Goal: Transaction & Acquisition: Download file/media

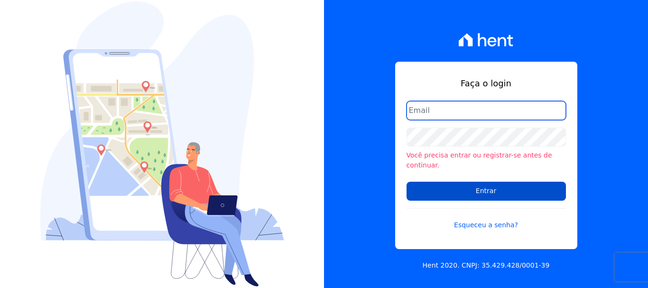
type input "[PERSON_NAME][EMAIL_ADDRESS][PERSON_NAME][DOMAIN_NAME]"
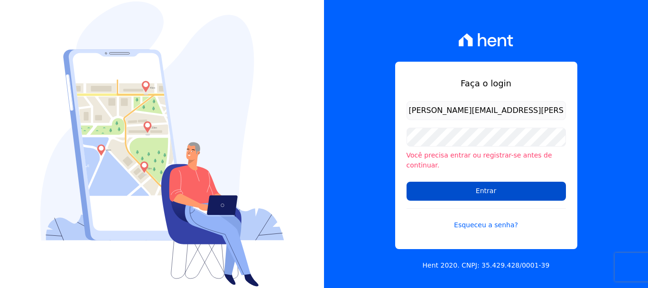
click at [532, 189] on input "Entrar" at bounding box center [486, 191] width 159 height 19
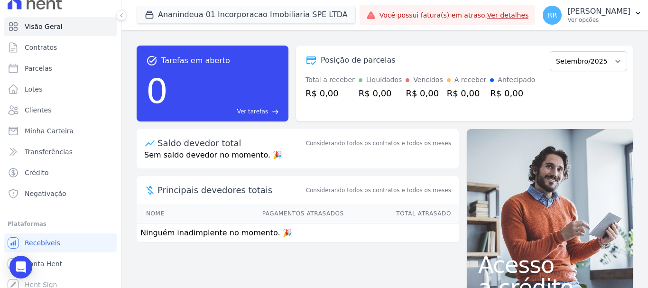
scroll to position [18, 0]
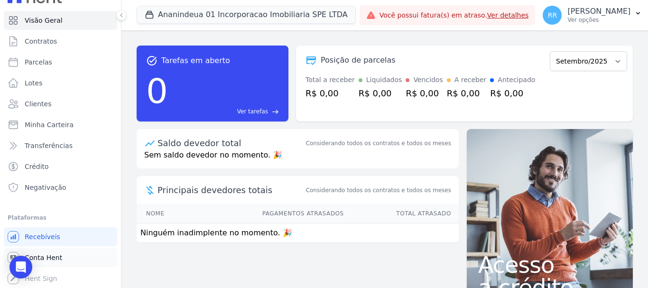
click at [45, 255] on span "Conta Hent" at bounding box center [43, 257] width 37 height 9
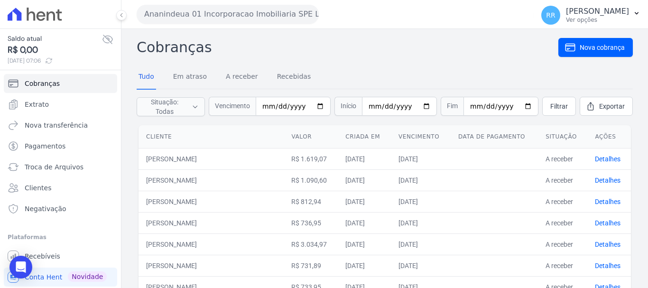
click at [189, 12] on button "Ananindeua 01 Incorporacao Imobiliaria SPE LTDA" at bounding box center [228, 14] width 182 height 19
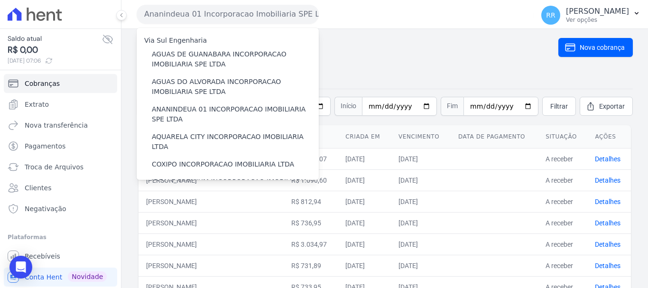
drag, startPoint x: 197, startPoint y: 54, endPoint x: 136, endPoint y: 53, distance: 60.7
click at [197, 54] on label "AGUAS DE GUANABARA INCORPORACAO IMOBILIARIA SPE LTDA" at bounding box center [235, 59] width 167 height 20
click at [0, 0] on input "AGUAS DE GUANABARA INCORPORACAO IMOBILIARIA SPE LTDA" at bounding box center [0, 0] width 0 height 0
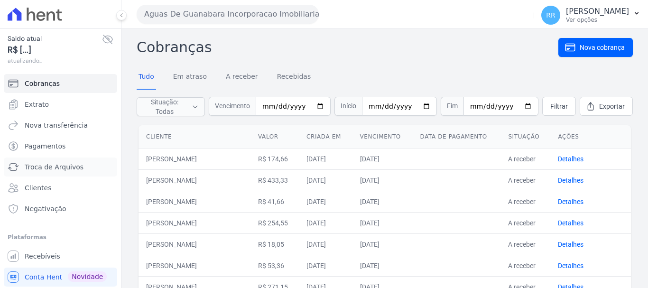
click at [64, 167] on span "Troca de Arquivos" at bounding box center [54, 166] width 59 height 9
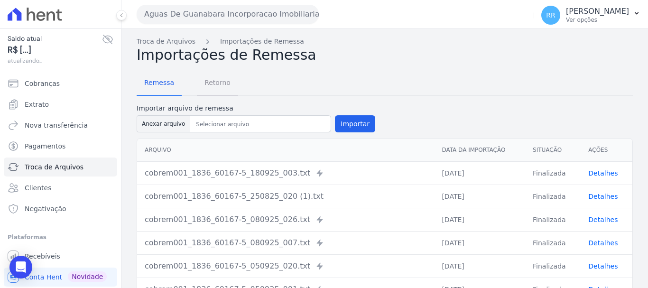
click at [211, 83] on span "Retorno" at bounding box center [217, 82] width 37 height 19
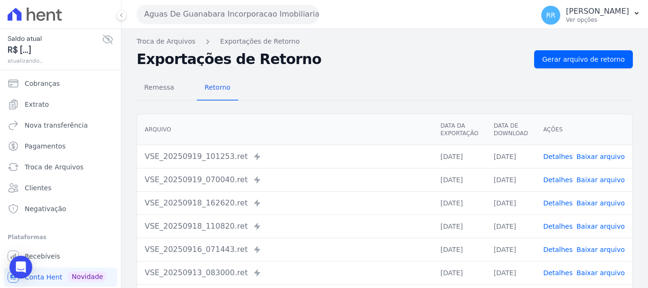
click at [600, 153] on link "Baixar arquivo" at bounding box center [600, 157] width 48 height 8
click at [602, 179] on link "Baixar arquivo" at bounding box center [600, 180] width 48 height 8
click at [259, 12] on button "Aguas De Guanabara Incorporacao Imobiliaria SPE LTDA" at bounding box center [228, 14] width 182 height 19
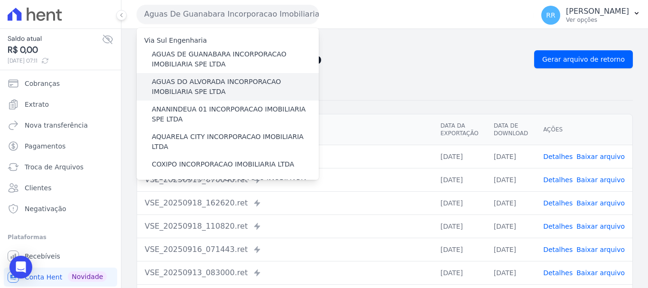
click at [236, 75] on div "AGUAS DO ALVORADA INCORPORACAO IMOBILIARIA SPE LTDA" at bounding box center [228, 87] width 182 height 28
click at [235, 80] on label "AGUAS DO ALVORADA INCORPORACAO IMOBILIARIA SPE LTDA" at bounding box center [235, 87] width 167 height 20
click at [0, 0] on input "AGUAS DO ALVORADA INCORPORACAO IMOBILIARIA SPE LTDA" at bounding box center [0, 0] width 0 height 0
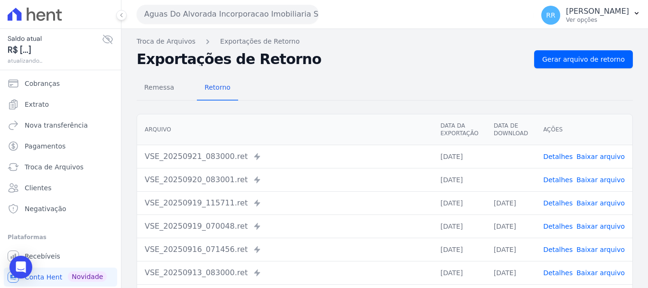
click at [597, 153] on link "Baixar arquivo" at bounding box center [600, 157] width 48 height 8
click at [595, 181] on link "Baixar arquivo" at bounding box center [600, 180] width 48 height 8
click at [236, 11] on button "Aguas Do Alvorada Incorporacao Imobiliaria SPE LTDA" at bounding box center [228, 14] width 182 height 19
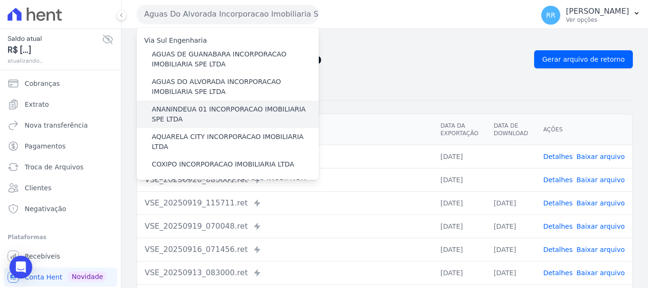
click at [230, 112] on label "ANANINDEUA 01 INCORPORACAO IMOBILIARIA SPE LTDA" at bounding box center [235, 114] width 167 height 20
click at [0, 0] on input "ANANINDEUA 01 INCORPORACAO IMOBILIARIA SPE LTDA" at bounding box center [0, 0] width 0 height 0
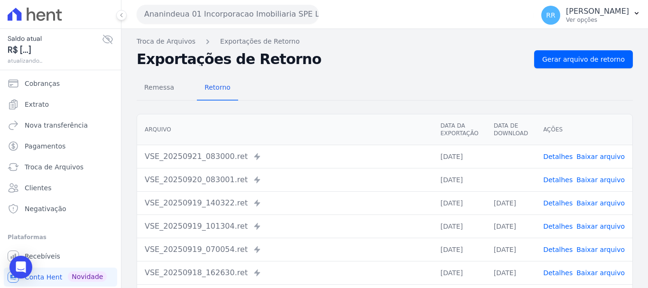
click at [584, 157] on link "Baixar arquivo" at bounding box center [600, 157] width 48 height 8
click at [589, 183] on link "Baixar arquivo" at bounding box center [600, 180] width 48 height 8
click at [255, 13] on button "Ananindeua 01 Incorporacao Imobiliaria SPE LTDA" at bounding box center [228, 14] width 182 height 19
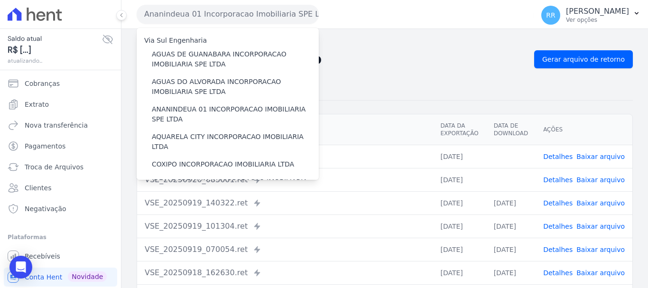
click at [602, 206] on link "Baixar arquivo" at bounding box center [600, 203] width 48 height 8
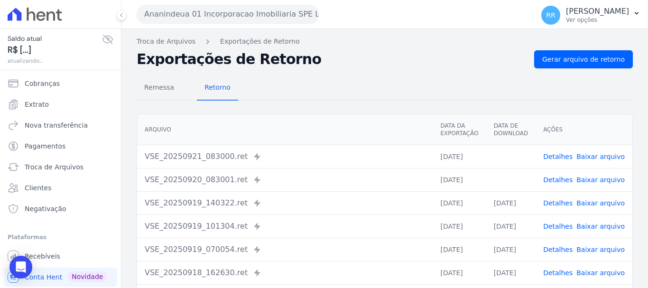
click at [602, 225] on link "Baixar arquivo" at bounding box center [600, 226] width 48 height 8
click at [160, 139] on th "Arquivo" at bounding box center [285, 129] width 296 height 31
click at [205, 7] on button "Ananindeua 01 Incorporacao Imobiliaria SPE LTDA" at bounding box center [228, 14] width 182 height 19
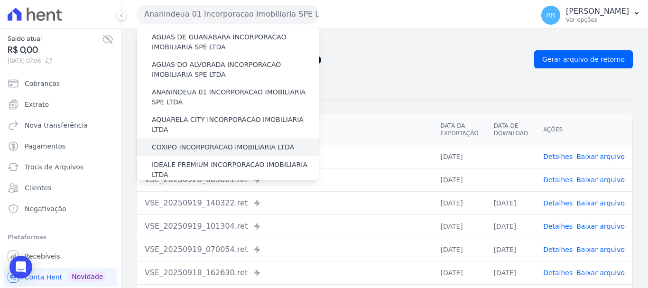
scroll to position [47, 0]
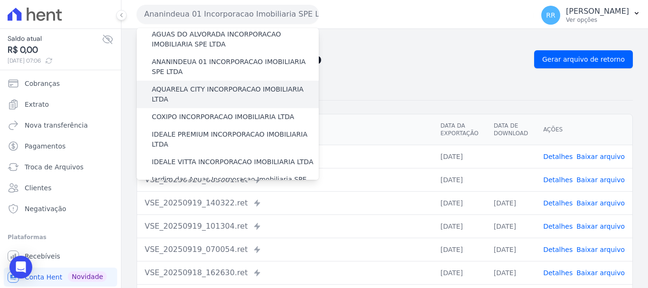
click at [230, 89] on label "AQUARELA CITY INCORPORACAO IMOBILIARIA LTDA" at bounding box center [235, 94] width 167 height 20
click at [0, 0] on input "AQUARELA CITY INCORPORACAO IMOBILIARIA LTDA" at bounding box center [0, 0] width 0 height 0
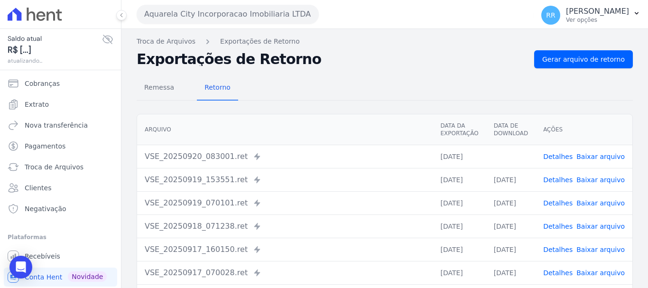
drag, startPoint x: 592, startPoint y: 153, endPoint x: 573, endPoint y: 153, distance: 18.5
click at [592, 153] on link "Baixar arquivo" at bounding box center [600, 157] width 48 height 8
click at [250, 14] on button "Aquarela City Incorporacao Imobiliaria LTDA" at bounding box center [228, 14] width 182 height 19
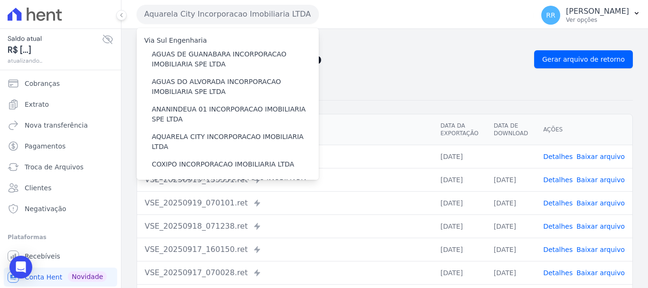
click at [585, 176] on link "Baixar arquivo" at bounding box center [600, 180] width 48 height 8
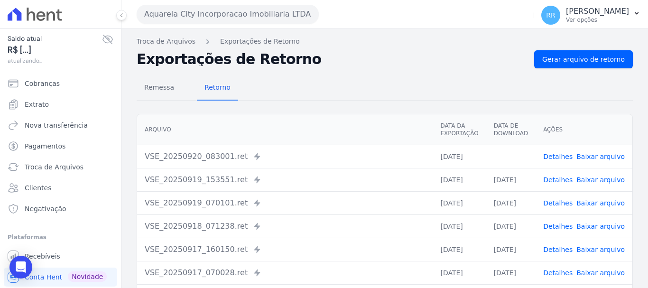
click at [591, 203] on link "Baixar arquivo" at bounding box center [600, 203] width 48 height 8
click at [207, 13] on button "Aquarela City Incorporacao Imobiliaria LTDA" at bounding box center [228, 14] width 182 height 19
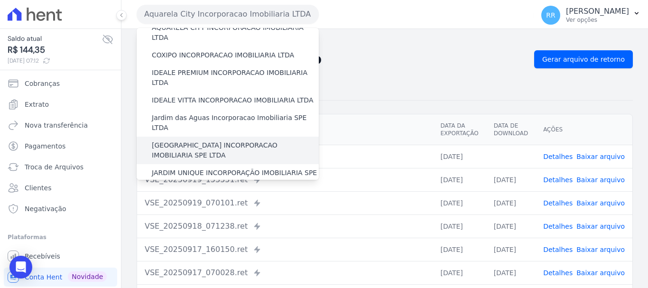
scroll to position [95, 0]
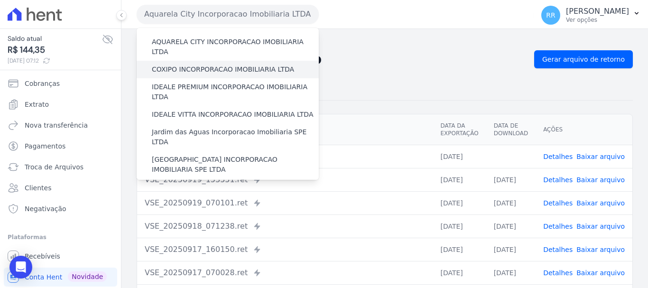
click at [203, 65] on div "COXIPO INCORPORACAO IMOBILIARIA LTDA" at bounding box center [228, 70] width 182 height 18
click at [188, 61] on div "COXIPO INCORPORACAO IMOBILIARIA LTDA" at bounding box center [228, 70] width 182 height 18
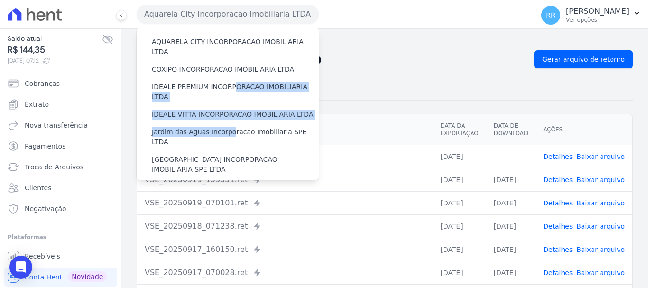
drag, startPoint x: 230, startPoint y: 76, endPoint x: 344, endPoint y: 169, distance: 147.4
click at [233, 130] on div "Via Sul Engenharia AGUAS DE [GEOGRAPHIC_DATA] INCORPORACAO IMOBILIARIA SPE LTDA…" at bounding box center [228, 246] width 182 height 626
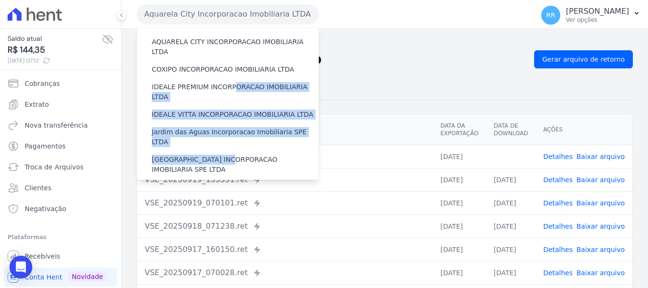
click at [607, 158] on link "Baixar arquivo" at bounding box center [600, 157] width 48 height 8
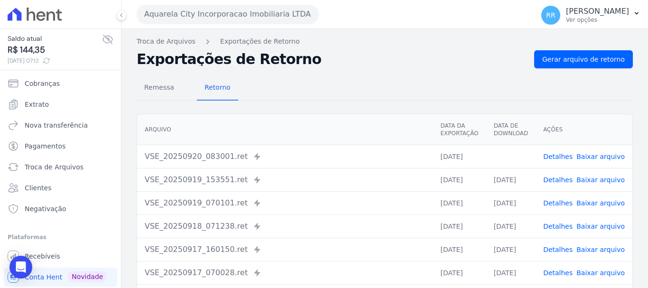
click at [251, 16] on button "Aquarela City Incorporacao Imobiliaria LTDA" at bounding box center [228, 14] width 182 height 19
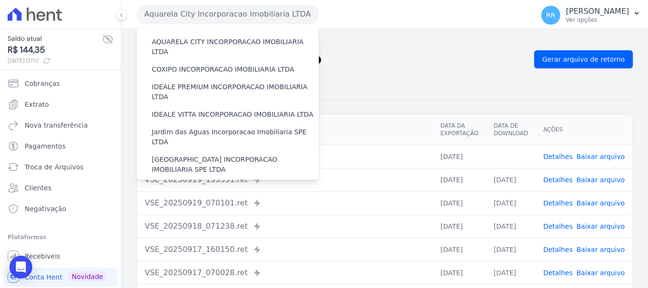
drag, startPoint x: 412, startPoint y: 110, endPoint x: 360, endPoint y: 95, distance: 54.5
click at [412, 110] on div "Arquivo Data da Exportação Data de Download Ações VSE_20250920_083001.ret Envia…" at bounding box center [384, 245] width 527 height 271
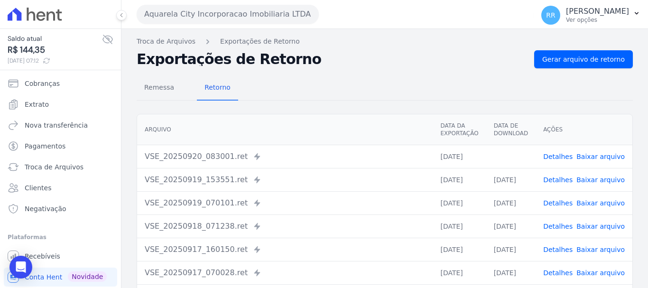
click at [241, 10] on button "Aquarela City Incorporacao Imobiliaria LTDA" at bounding box center [228, 14] width 182 height 19
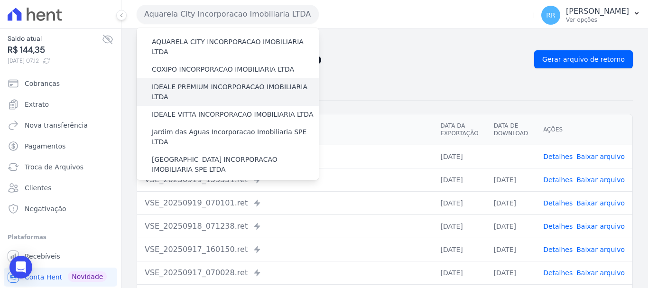
click at [200, 82] on label "IDEALE PREMIUM INCORPORACAO IMOBILIARIA LTDA" at bounding box center [235, 92] width 167 height 20
click at [0, 0] on input "IDEALE PREMIUM INCORPORACAO IMOBILIARIA LTDA" at bounding box center [0, 0] width 0 height 0
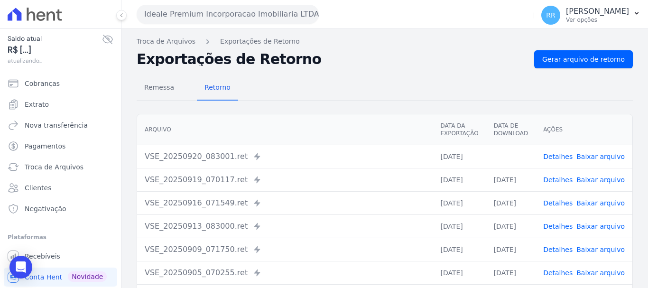
click at [604, 154] on link "Baixar arquivo" at bounding box center [600, 157] width 48 height 8
drag, startPoint x: 197, startPoint y: 18, endPoint x: 191, endPoint y: 31, distance: 15.3
click at [197, 18] on button "Ideale Premium Incorporacao Imobiliaria LTDA" at bounding box center [228, 14] width 182 height 19
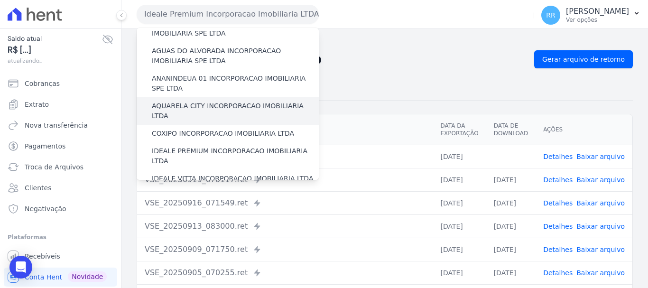
scroll to position [47, 0]
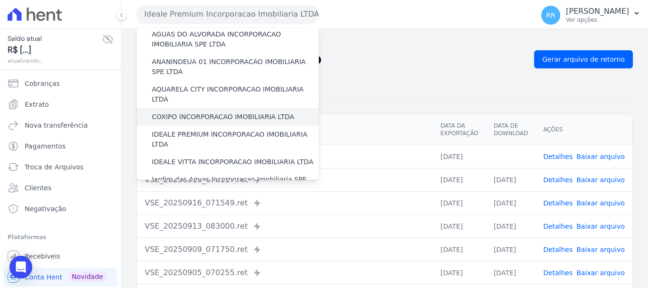
click at [207, 112] on label "COXIPO INCORPORACAO IMOBILIARIA LTDA" at bounding box center [223, 117] width 142 height 10
click at [0, 0] on input "COXIPO INCORPORACAO IMOBILIARIA LTDA" at bounding box center [0, 0] width 0 height 0
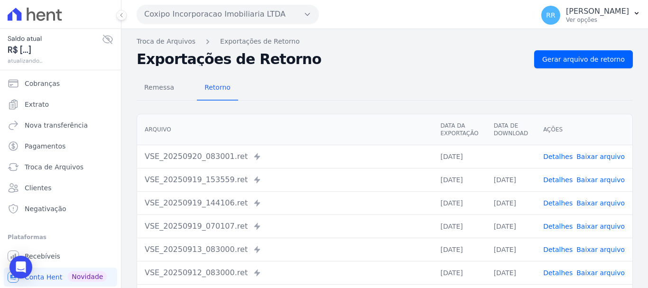
click at [600, 158] on link "Baixar arquivo" at bounding box center [600, 157] width 48 height 8
click at [175, 9] on button "Coxipo Incorporacao Imobiliaria LTDA" at bounding box center [228, 14] width 182 height 19
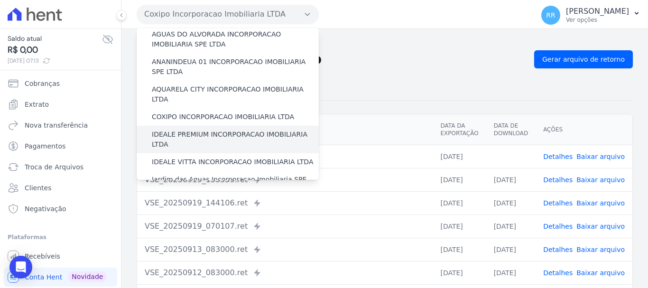
click at [197, 130] on label "IDEALE PREMIUM INCORPORACAO IMOBILIARIA LTDA" at bounding box center [235, 140] width 167 height 20
click at [0, 0] on input "IDEALE PREMIUM INCORPORACAO IMOBILIARIA LTDA" at bounding box center [0, 0] width 0 height 0
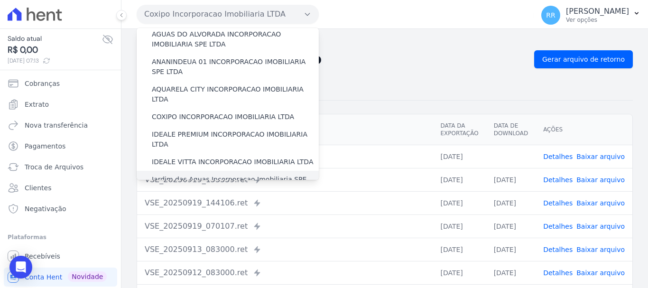
click at [187, 175] on label "Jardim das Aguas Incorporacao Imobiliaria SPE LTDA" at bounding box center [235, 185] width 167 height 20
click at [0, 0] on input "Jardim das Aguas Incorporacao Imobiliaria SPE LTDA" at bounding box center [0, 0] width 0 height 0
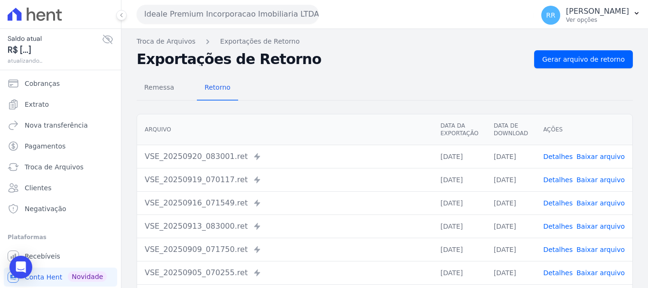
click at [259, 18] on button "Ideale Premium Incorporacao Imobiliaria LTDA" at bounding box center [228, 14] width 182 height 19
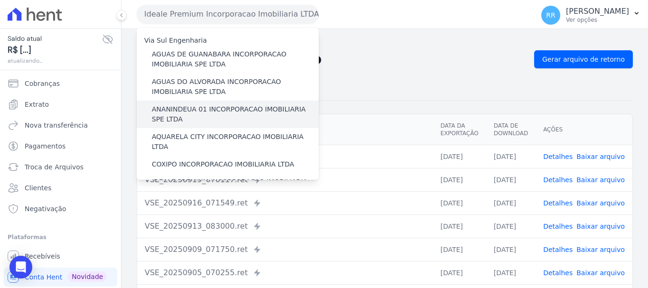
scroll to position [95, 0]
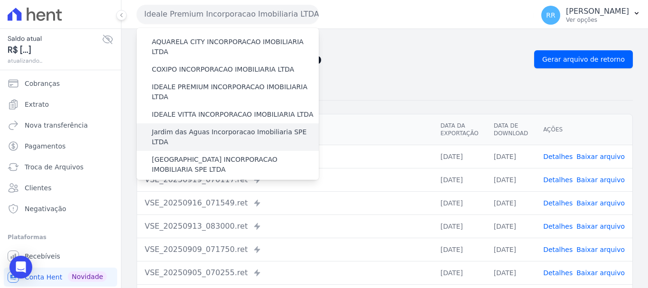
click at [208, 127] on label "Jardim das Aguas Incorporacao Imobiliaria SPE LTDA" at bounding box center [235, 137] width 167 height 20
click at [0, 0] on input "Jardim das Aguas Incorporacao Imobiliaria SPE LTDA" at bounding box center [0, 0] width 0 height 0
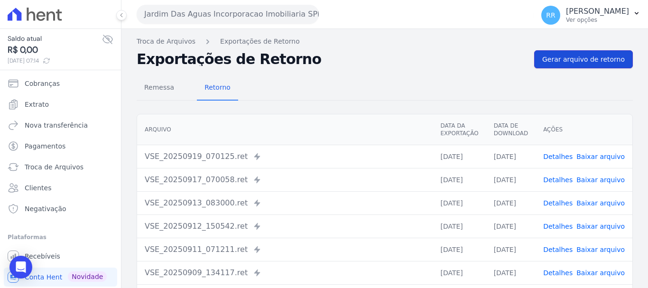
click at [559, 58] on span "Gerar arquivo de retorno" at bounding box center [583, 59] width 83 height 9
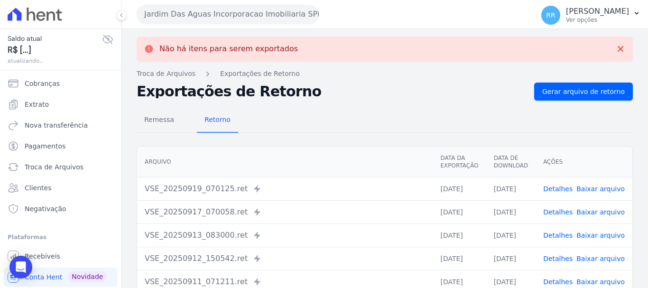
click at [250, 11] on button "Jardim Das Aguas Incorporacao Imobiliaria SPE LTDA" at bounding box center [228, 14] width 182 height 19
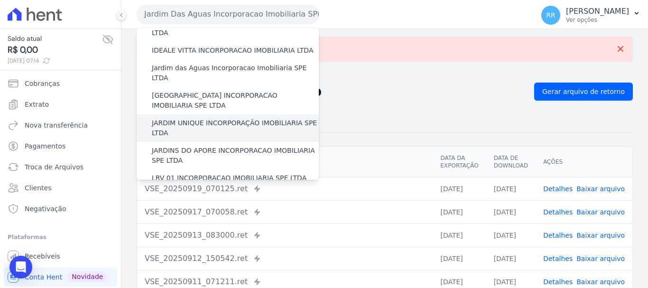
scroll to position [142, 0]
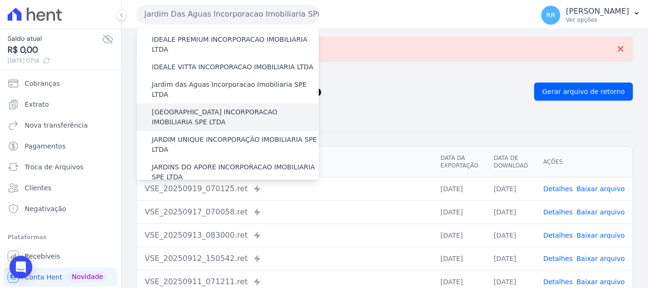
click at [210, 107] on label "[GEOGRAPHIC_DATA] INCORPORACAO IMOBILIARIA SPE LTDA" at bounding box center [235, 117] width 167 height 20
click at [0, 0] on input "[GEOGRAPHIC_DATA] INCORPORACAO IMOBILIARIA SPE LTDA" at bounding box center [0, 0] width 0 height 0
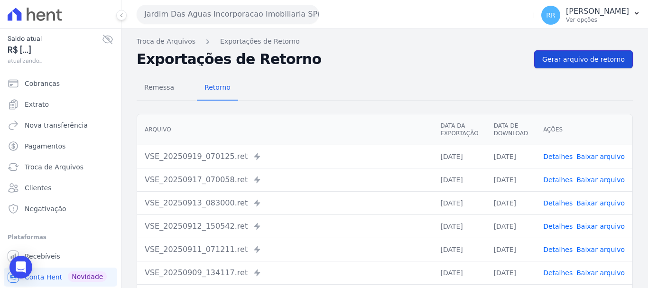
click at [570, 67] on link "Gerar arquivo de retorno" at bounding box center [583, 59] width 99 height 18
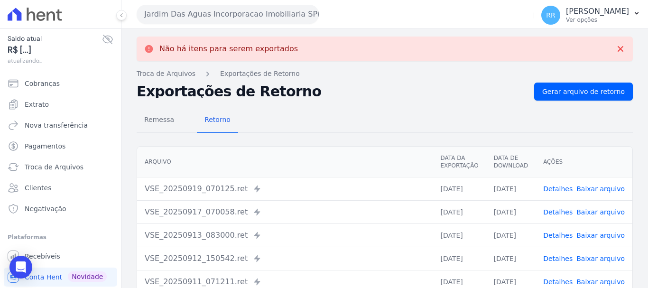
click at [272, 9] on button "Jardim Das Aguas Incorporacao Imobiliaria SPE LTDA" at bounding box center [228, 14] width 182 height 19
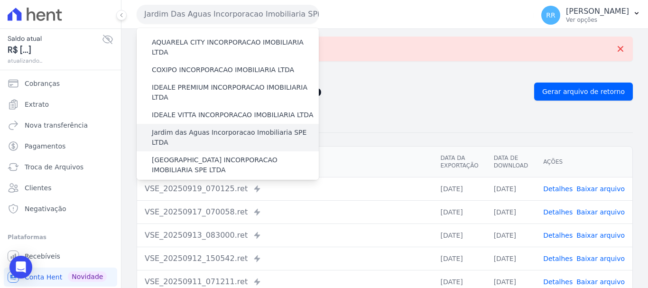
scroll to position [95, 0]
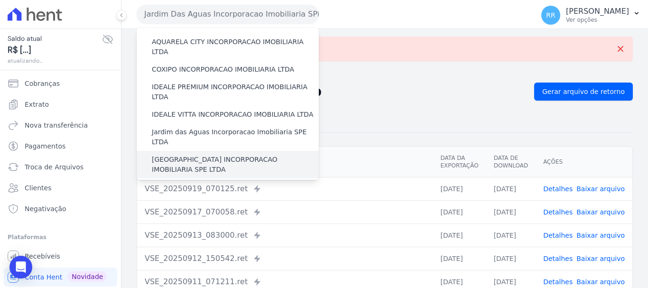
click at [250, 155] on label "[GEOGRAPHIC_DATA] INCORPORACAO IMOBILIARIA SPE LTDA" at bounding box center [235, 165] width 167 height 20
click at [0, 0] on input "[GEOGRAPHIC_DATA] INCORPORACAO IMOBILIARIA SPE LTDA" at bounding box center [0, 0] width 0 height 0
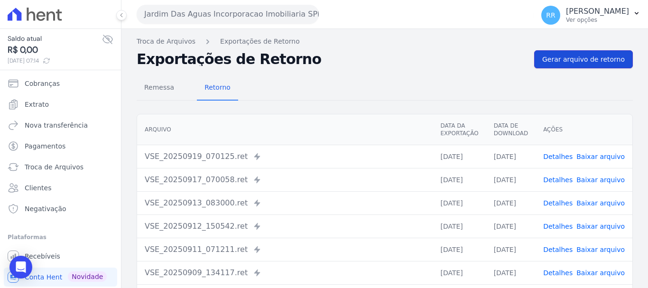
click at [595, 56] on span "Gerar arquivo de retorno" at bounding box center [583, 59] width 83 height 9
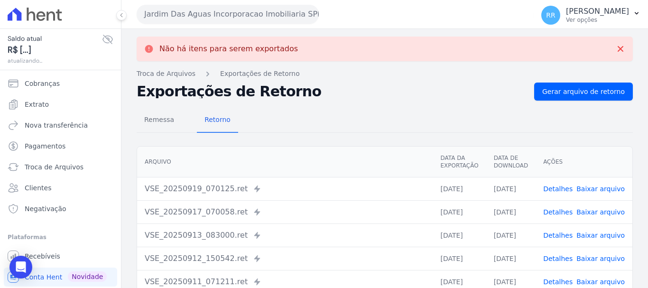
click at [194, 14] on button "Jardim Das Aguas Incorporacao Imobiliaria SPE LTDA" at bounding box center [228, 14] width 182 height 19
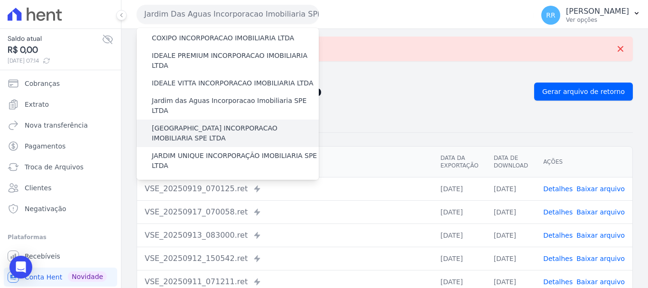
scroll to position [190, 0]
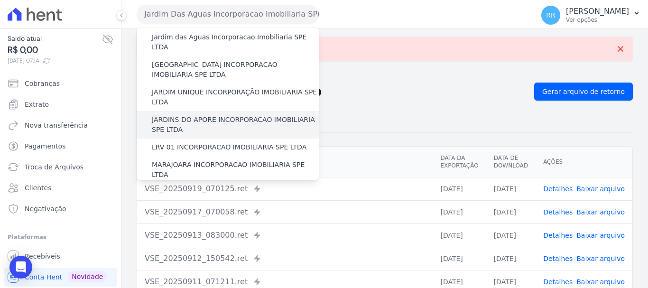
click at [200, 115] on label "JARDINS DO APORE INCORPORACAO IMOBILIARIA SPE LTDA" at bounding box center [235, 125] width 167 height 20
click at [0, 0] on input "JARDINS DO APORE INCORPORACAO IMOBILIARIA SPE LTDA" at bounding box center [0, 0] width 0 height 0
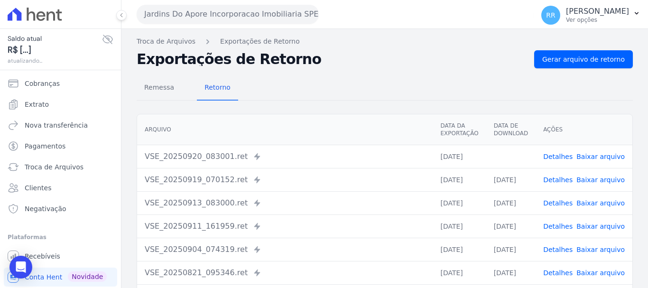
click at [593, 153] on link "Baixar arquivo" at bounding box center [600, 157] width 48 height 8
drag, startPoint x: 251, startPoint y: 14, endPoint x: 249, endPoint y: 32, distance: 17.7
click at [251, 14] on button "Jardins Do Apore Incorporacao Imobiliaria SPE LTDA" at bounding box center [228, 14] width 182 height 19
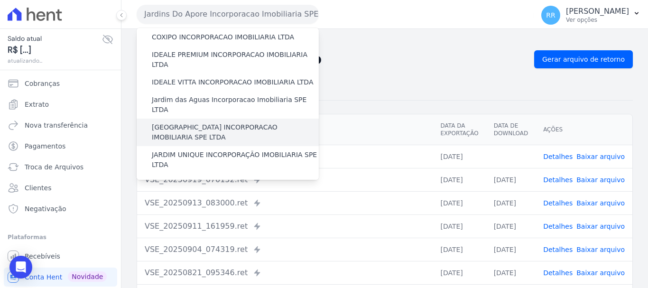
scroll to position [142, 0]
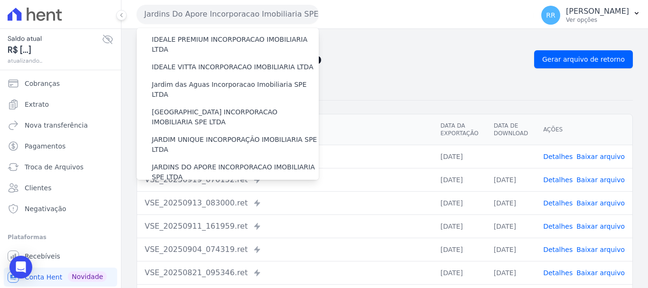
click at [182, 190] on label "LRV 01 INCORPORACAO IMOBILIARIA SPE LTDA" at bounding box center [229, 195] width 155 height 10
click at [0, 0] on input "LRV 01 INCORPORACAO IMOBILIARIA SPE LTDA" at bounding box center [0, 0] width 0 height 0
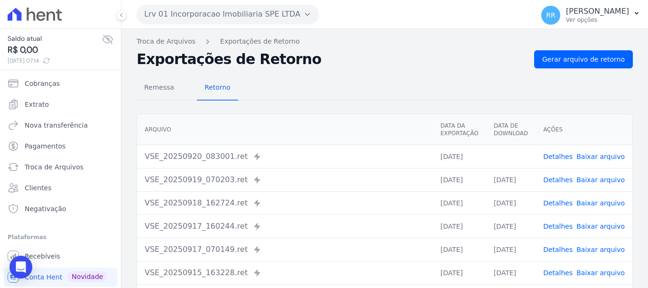
click at [594, 155] on link "Baixar arquivo" at bounding box center [600, 157] width 48 height 8
click at [245, 13] on button "Lrv 01 Incorporacao Imobiliaria SPE LTDA" at bounding box center [228, 14] width 182 height 19
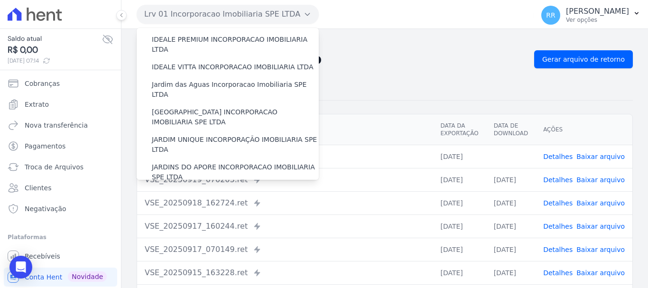
scroll to position [190, 0]
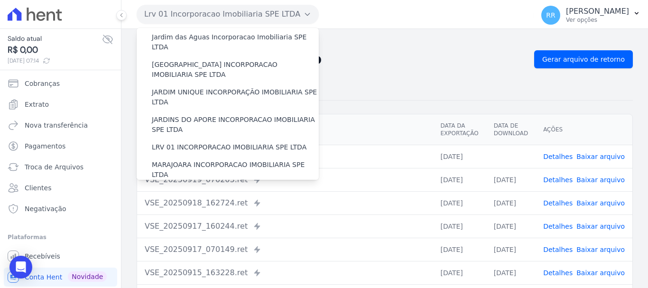
click at [617, 128] on th "Ações" at bounding box center [584, 129] width 97 height 31
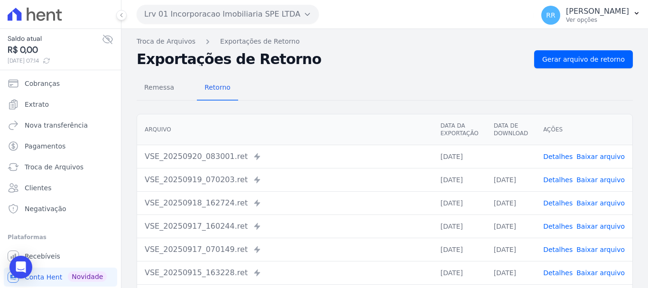
click at [593, 156] on link "Baixar arquivo" at bounding box center [600, 157] width 48 height 8
click at [222, 18] on button "Lrv 01 Incorporacao Imobiliaria SPE LTDA" at bounding box center [228, 14] width 182 height 19
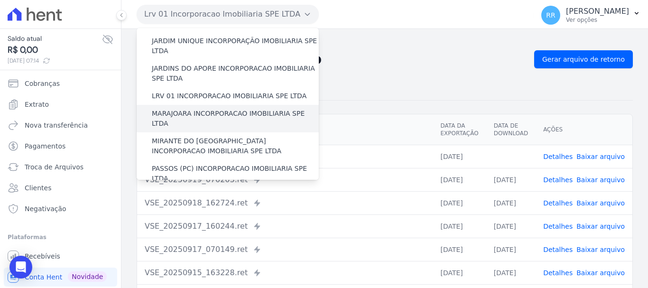
scroll to position [224, 0]
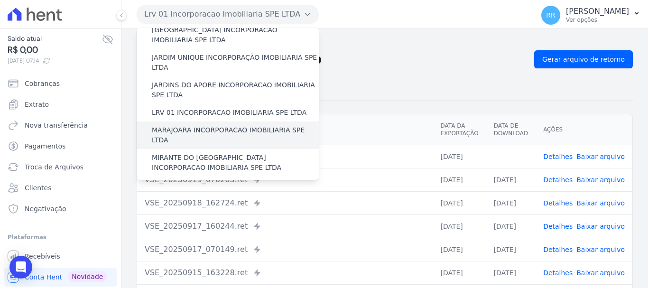
click at [180, 125] on label "MARAJOARA INCORPORACAO IMOBILIARIA SPE LTDA" at bounding box center [235, 135] width 167 height 20
click at [0, 0] on input "MARAJOARA INCORPORACAO IMOBILIARIA SPE LTDA" at bounding box center [0, 0] width 0 height 0
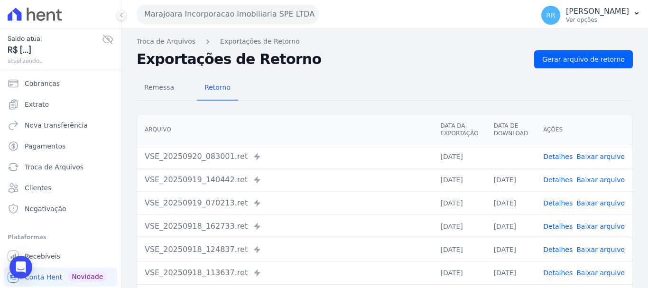
click at [589, 156] on link "Baixar arquivo" at bounding box center [600, 157] width 48 height 8
click at [206, 10] on button "Marajoara Incorporacao Imobiliaria SPE LTDA" at bounding box center [228, 14] width 182 height 19
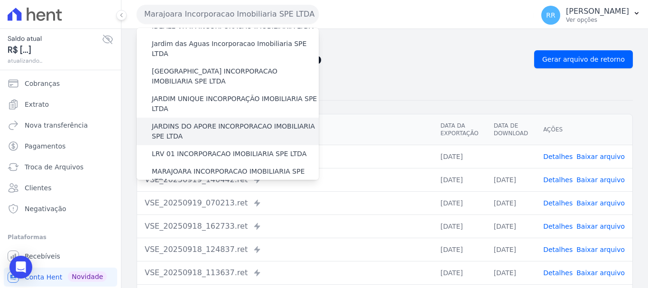
scroll to position [237, 0]
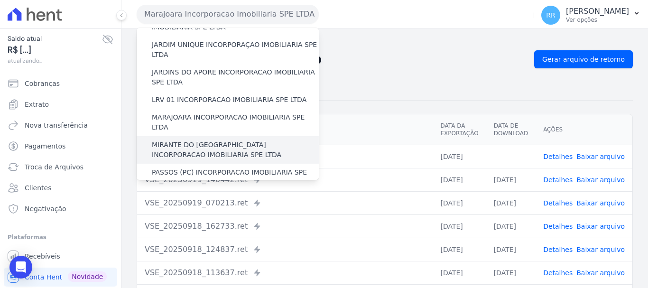
click at [201, 140] on label "MIRANTE DO [GEOGRAPHIC_DATA] INCORPORACAO IMOBILIARIA SPE LTDA" at bounding box center [235, 150] width 167 height 20
click at [0, 0] on input "MIRANTE DO [GEOGRAPHIC_DATA] INCORPORACAO IMOBILIARIA SPE LTDA" at bounding box center [0, 0] width 0 height 0
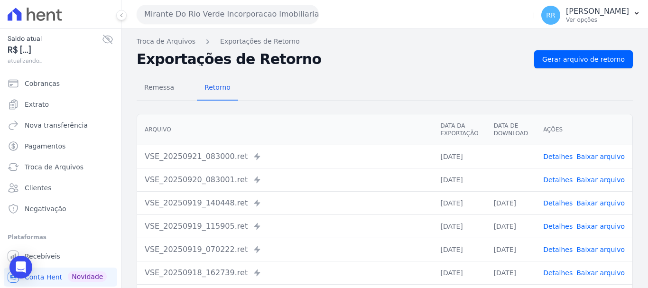
click at [584, 156] on link "Baixar arquivo" at bounding box center [600, 157] width 48 height 8
click at [601, 181] on link "Baixar arquivo" at bounding box center [600, 180] width 48 height 8
click at [222, 19] on button "Mirante Do Rio Verde Incorporacao Imobiliaria SPE LTDA" at bounding box center [228, 14] width 182 height 19
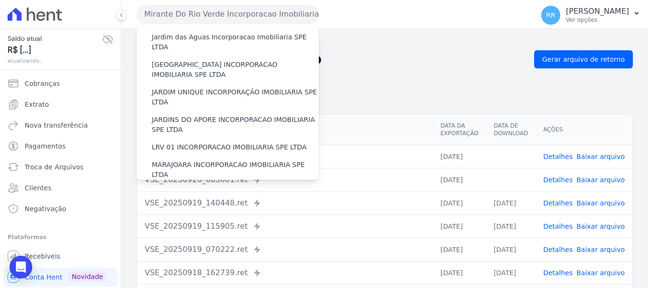
scroll to position [285, 0]
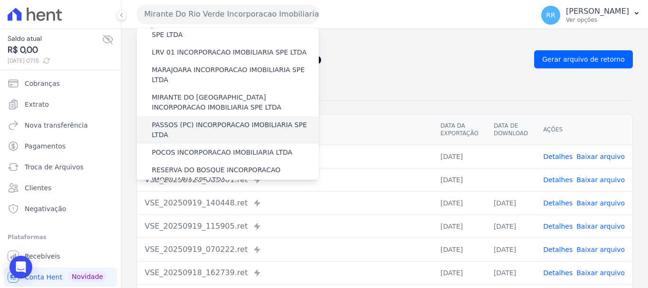
click at [214, 116] on div "PASSOS (PC) INCORPORACAO IMOBILIARIA SPE LTDA" at bounding box center [228, 130] width 182 height 28
click at [214, 120] on label "PASSOS (PC) INCORPORACAO IMOBILIARIA SPE LTDA" at bounding box center [235, 130] width 167 height 20
click at [0, 0] on input "PASSOS (PC) INCORPORACAO IMOBILIARIA SPE LTDA" at bounding box center [0, 0] width 0 height 0
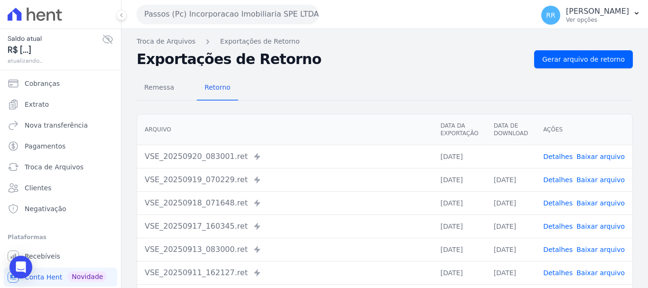
click at [583, 158] on link "Baixar arquivo" at bounding box center [600, 157] width 48 height 8
click at [211, 16] on button "Passos (Pc) Incorporacao Imobiliaria SPE LTDA" at bounding box center [228, 14] width 182 height 19
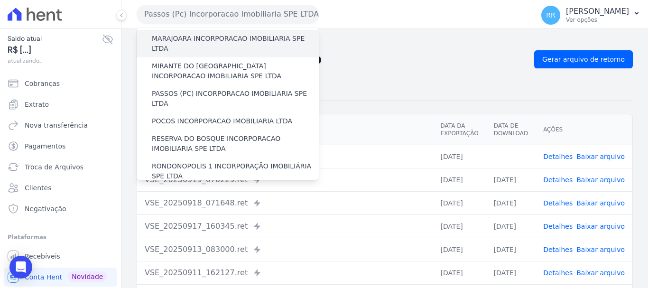
scroll to position [332, 0]
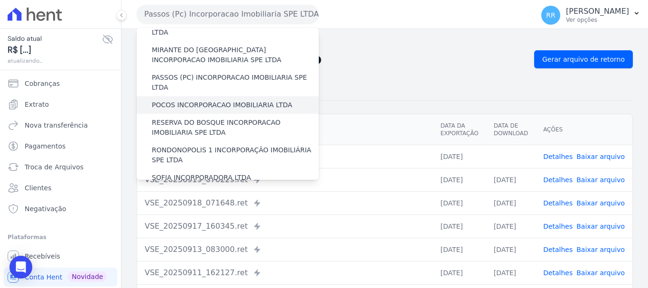
click at [194, 100] on label "POCOS INCORPORACAO IMOBILIARIA LTDA" at bounding box center [222, 105] width 140 height 10
click at [0, 0] on input "POCOS INCORPORACAO IMOBILIARIA LTDA" at bounding box center [0, 0] width 0 height 0
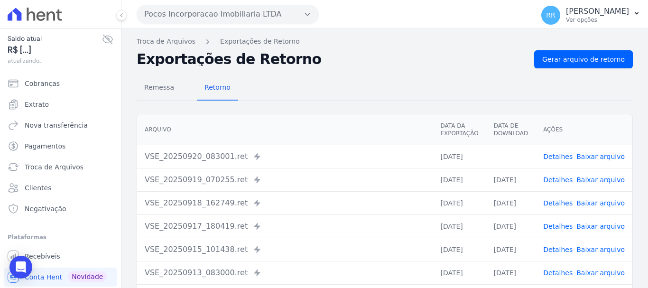
click at [601, 156] on link "Baixar arquivo" at bounding box center [600, 157] width 48 height 8
drag, startPoint x: 244, startPoint y: 13, endPoint x: 206, endPoint y: 54, distance: 56.4
click at [244, 13] on button "Pocos Incorporacao Imobiliaria LTDA" at bounding box center [228, 14] width 182 height 19
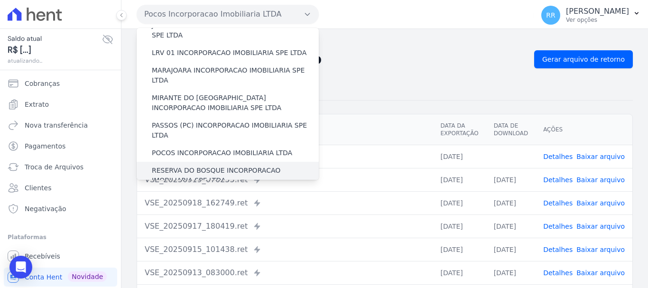
scroll to position [285, 0]
click at [175, 165] on label "RESERVA DO BOSQUE INCORPORACAO IMOBILIARIA SPE LTDA" at bounding box center [235, 175] width 167 height 20
click at [0, 0] on input "RESERVA DO BOSQUE INCORPORACAO IMOBILIARIA SPE LTDA" at bounding box center [0, 0] width 0 height 0
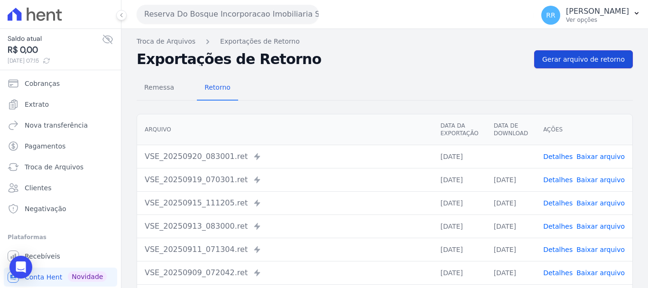
click at [563, 65] on link "Gerar arquivo de retorno" at bounding box center [583, 59] width 99 height 18
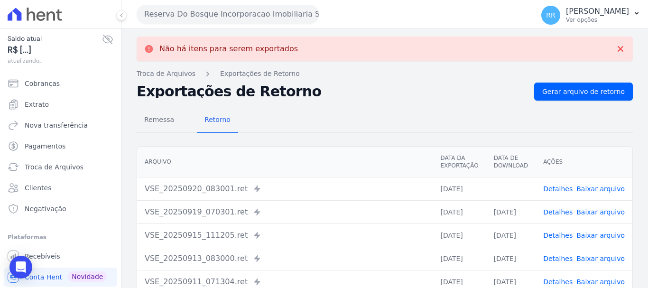
drag, startPoint x: 148, startPoint y: 9, endPoint x: 169, endPoint y: 37, distance: 35.3
click at [151, 13] on button "Reserva Do Bosque Incorporacao Imobiliaria SPE LTDA" at bounding box center [228, 14] width 182 height 19
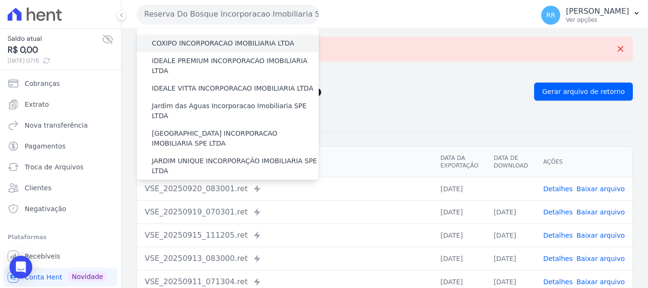
scroll to position [142, 0]
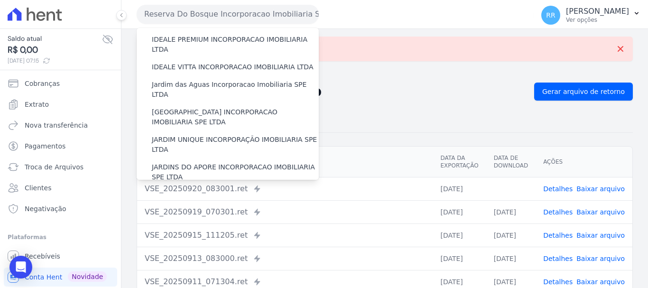
drag, startPoint x: 597, startPoint y: 186, endPoint x: 579, endPoint y: 185, distance: 18.1
click at [597, 186] on link "Baixar arquivo" at bounding box center [600, 189] width 48 height 8
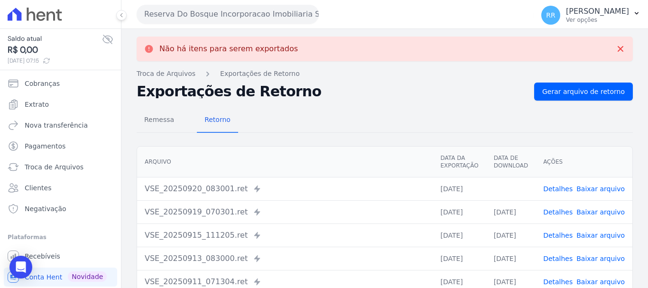
click at [234, 13] on button "Reserva Do Bosque Incorporacao Imobiliaria SPE LTDA" at bounding box center [228, 14] width 182 height 19
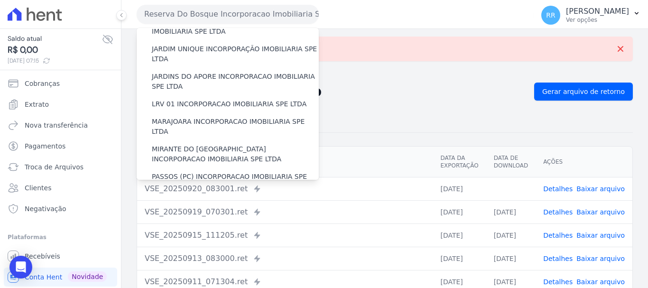
scroll to position [332, 0]
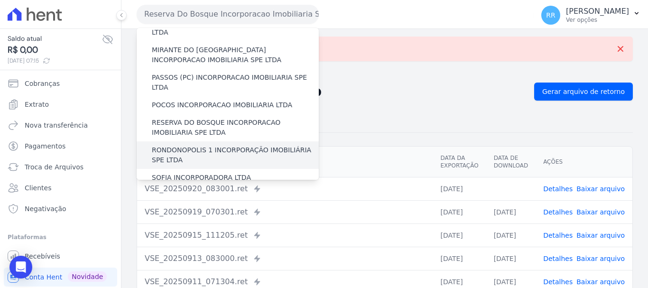
click at [204, 145] on label "RONDONOPOLIS 1 INCORPORAÇÃO IMOBILIÁRIA SPE LTDA" at bounding box center [235, 155] width 167 height 20
click at [0, 0] on input "RONDONOPOLIS 1 INCORPORAÇÃO IMOBILIÁRIA SPE LTDA" at bounding box center [0, 0] width 0 height 0
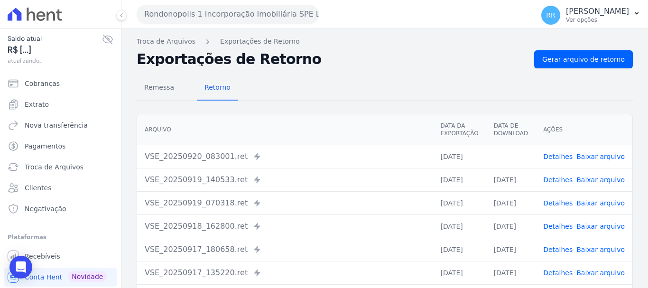
click at [602, 155] on link "Baixar arquivo" at bounding box center [600, 157] width 48 height 8
click at [235, 14] on button "Rondonopolis 1 Incorporação Imobiliária SPE LTDA" at bounding box center [228, 14] width 182 height 19
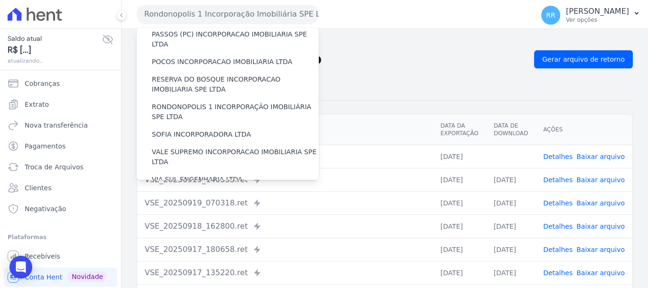
scroll to position [380, 0]
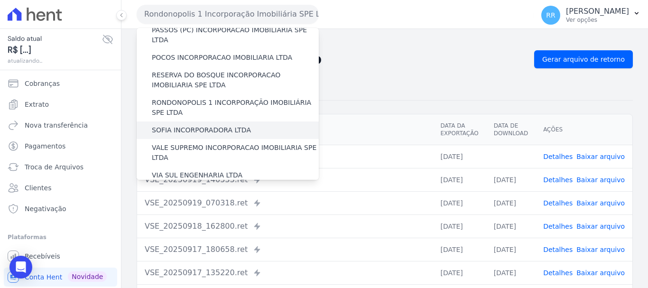
click at [181, 125] on label "SOFIA INCORPORADORA LTDA" at bounding box center [201, 130] width 99 height 10
click at [0, 0] on input "SOFIA INCORPORADORA LTDA" at bounding box center [0, 0] width 0 height 0
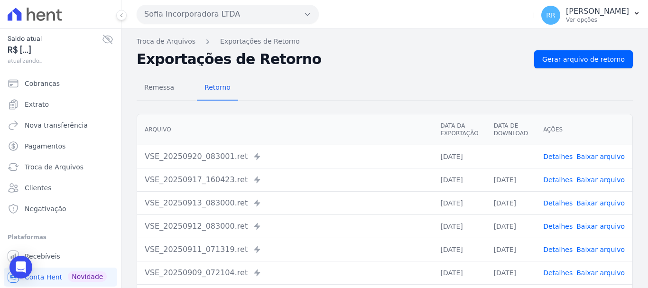
click at [592, 156] on link "Baixar arquivo" at bounding box center [600, 157] width 48 height 8
click at [215, 16] on button "Sofia Incorporadora LTDA" at bounding box center [228, 14] width 182 height 19
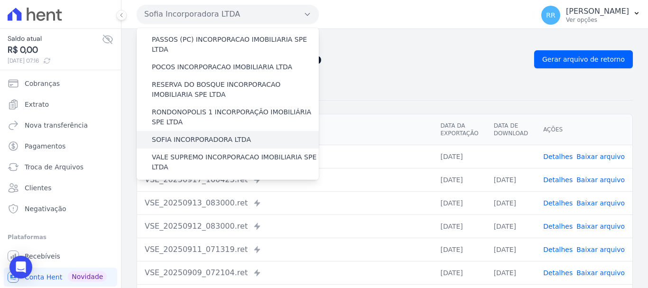
scroll to position [414, 0]
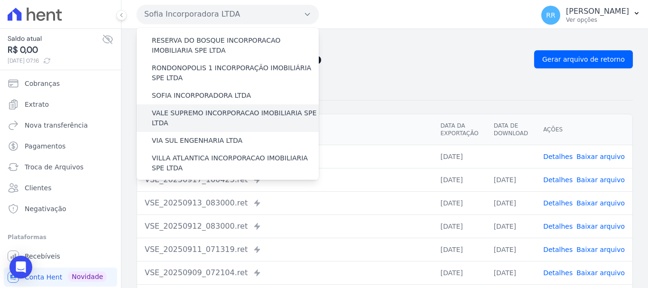
click at [195, 108] on label "VALE SUPREMO INCORPORACAO IMOBILIARIA SPE LTDA" at bounding box center [235, 118] width 167 height 20
click at [0, 0] on input "VALE SUPREMO INCORPORACAO IMOBILIARIA SPE LTDA" at bounding box center [0, 0] width 0 height 0
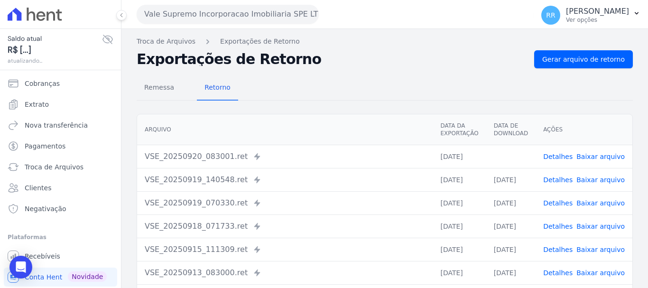
click at [601, 158] on link "Baixar arquivo" at bounding box center [600, 157] width 48 height 8
click at [241, 14] on button "Vale Supremo Incorporacao Imobiliaria SPE LTDA" at bounding box center [228, 14] width 182 height 19
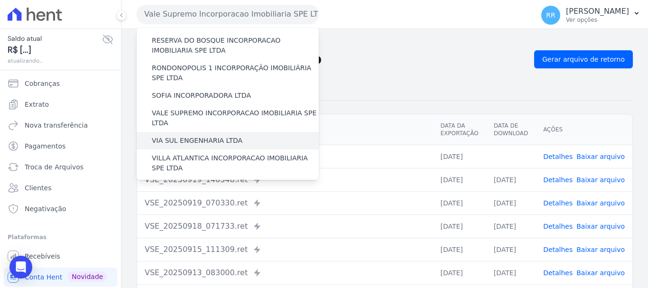
click at [205, 136] on label "VIA SUL ENGENHARIA LTDA" at bounding box center [197, 141] width 91 height 10
click at [0, 0] on input "VIA SUL ENGENHARIA LTDA" at bounding box center [0, 0] width 0 height 0
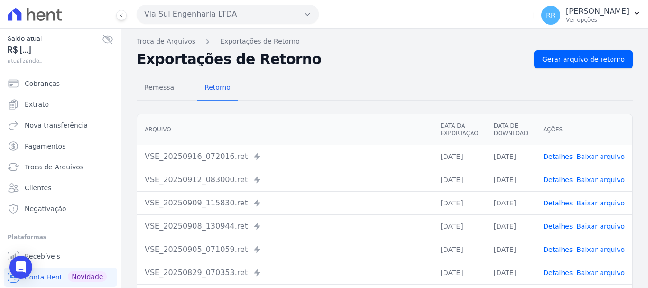
click at [262, 18] on button "Via Sul Engenharia LTDA" at bounding box center [228, 14] width 182 height 19
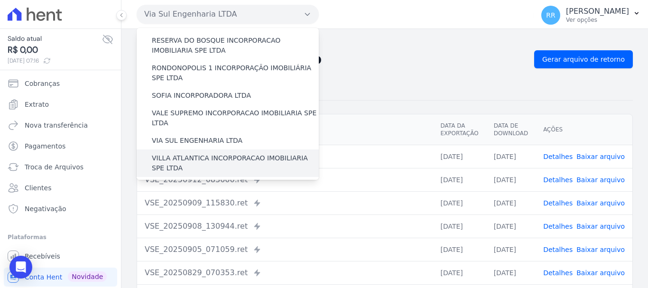
click at [204, 153] on label "VILLA ATLANTICA INCORPORACAO IMOBILIARIA SPE LTDA" at bounding box center [235, 163] width 167 height 20
click at [0, 0] on input "VILLA ATLANTICA INCORPORACAO IMOBILIARIA SPE LTDA" at bounding box center [0, 0] width 0 height 0
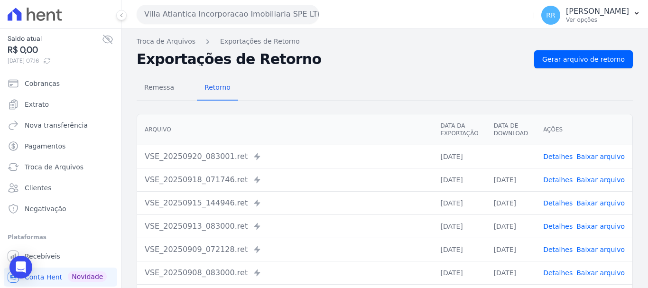
click at [597, 161] on td "Detalhes Baixar arquivo" at bounding box center [584, 156] width 97 height 23
click at [599, 155] on link "Baixar arquivo" at bounding box center [600, 157] width 48 height 8
click at [176, 18] on button "Villa Atlantica Incorporacao Imobiliaria SPE LTDA" at bounding box center [228, 14] width 182 height 19
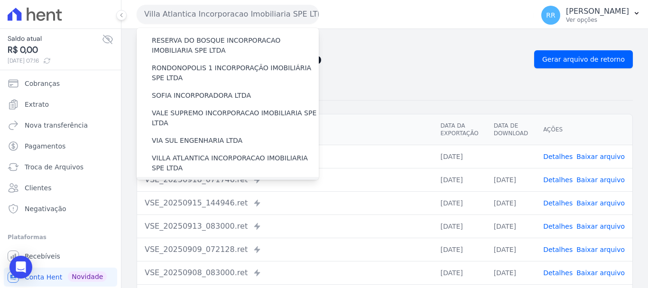
click at [203, 181] on label "[GEOGRAPHIC_DATA] INCORPORACAO IMOBILIARIA SPE LTDA" at bounding box center [235, 191] width 167 height 20
click at [0, 0] on input "[GEOGRAPHIC_DATA] INCORPORACAO IMOBILIARIA SPE LTDA" at bounding box center [0, 0] width 0 height 0
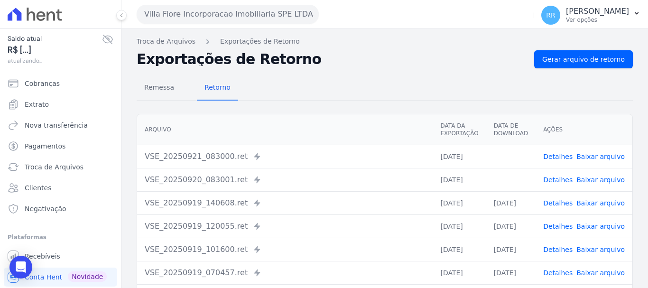
click at [612, 179] on link "Baixar arquivo" at bounding box center [600, 180] width 48 height 8
drag, startPoint x: 593, startPoint y: 153, endPoint x: 579, endPoint y: 153, distance: 13.8
click at [593, 153] on link "Baixar arquivo" at bounding box center [600, 157] width 48 height 8
click at [241, 12] on button "Villa Fiore Incorporacao Imobiliaria SPE LTDA" at bounding box center [228, 14] width 182 height 19
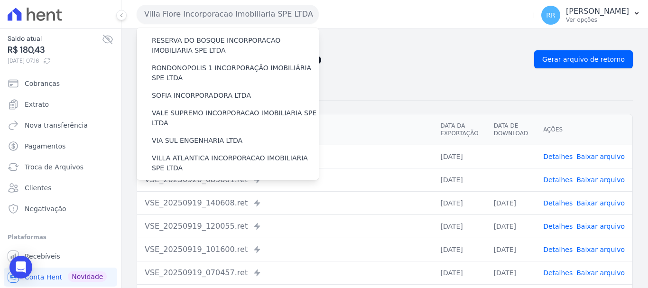
click at [215, 208] on label "VILLA TROPICAL INCORPORAÇÃO IMOBILIÁRIA SPE LTDA" at bounding box center [235, 218] width 167 height 20
click at [0, 0] on input "VILLA TROPICAL INCORPORAÇÃO IMOBILIÁRIA SPE LTDA" at bounding box center [0, 0] width 0 height 0
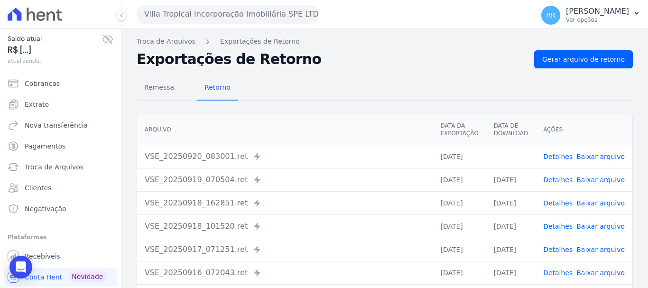
click at [605, 157] on link "Baixar arquivo" at bounding box center [600, 157] width 48 height 8
click at [187, 12] on button "Villa Tropical Incorporação Imobiliária SPE LTDA" at bounding box center [228, 14] width 182 height 19
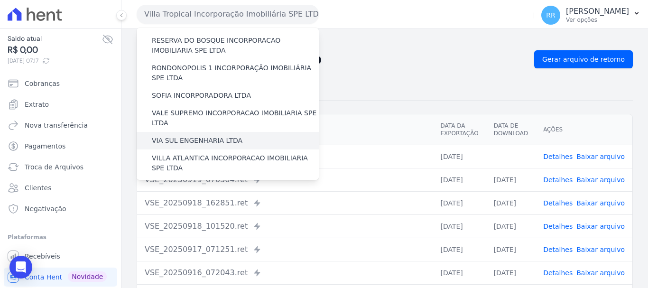
click at [195, 136] on label "VIA SUL ENGENHARIA LTDA" at bounding box center [197, 141] width 91 height 10
click at [0, 0] on input "VIA SUL ENGENHARIA LTDA" at bounding box center [0, 0] width 0 height 0
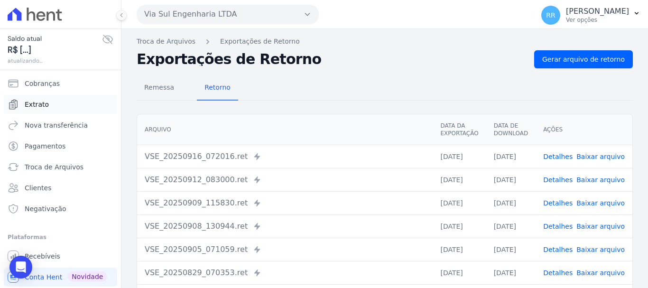
click at [35, 99] on link "Extrato" at bounding box center [60, 104] width 113 height 19
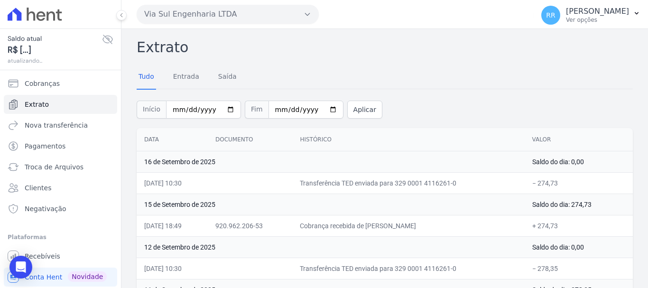
drag, startPoint x: 215, startPoint y: 18, endPoint x: 216, endPoint y: 23, distance: 5.4
click at [216, 23] on button "Via Sul Engenharia LTDA" at bounding box center [228, 14] width 182 height 19
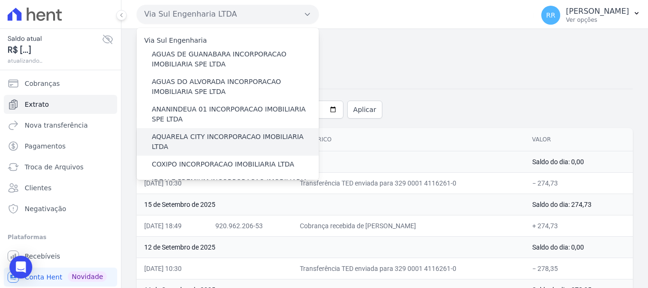
click at [208, 139] on label "AQUARELA CITY INCORPORACAO IMOBILIARIA LTDA" at bounding box center [235, 142] width 167 height 20
click at [0, 0] on input "AQUARELA CITY INCORPORACAO IMOBILIARIA LTDA" at bounding box center [0, 0] width 0 height 0
click at [210, 136] on label "AQUARELA CITY INCORPORACAO IMOBILIARIA LTDA" at bounding box center [235, 142] width 167 height 20
click at [0, 0] on input "AQUARELA CITY INCORPORACAO IMOBILIARIA LTDA" at bounding box center [0, 0] width 0 height 0
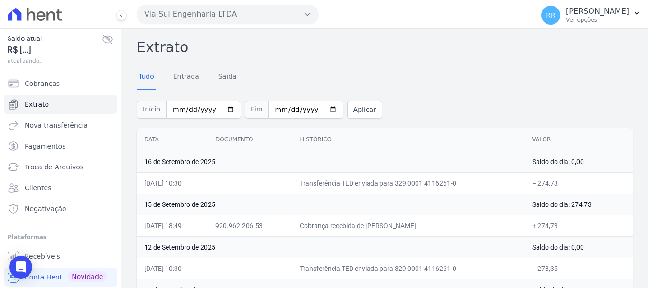
drag, startPoint x: 229, startPoint y: 6, endPoint x: 230, endPoint y: 24, distance: 18.0
click at [229, 6] on button "Via Sul Engenharia LTDA" at bounding box center [228, 14] width 182 height 19
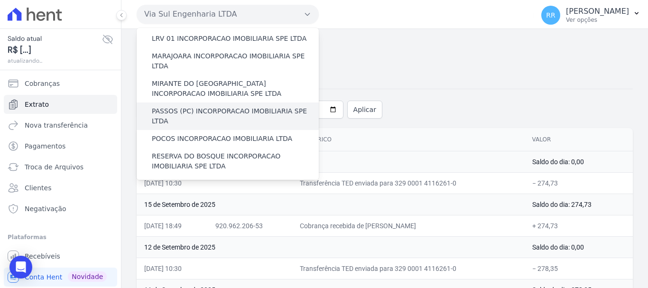
scroll to position [272, 0]
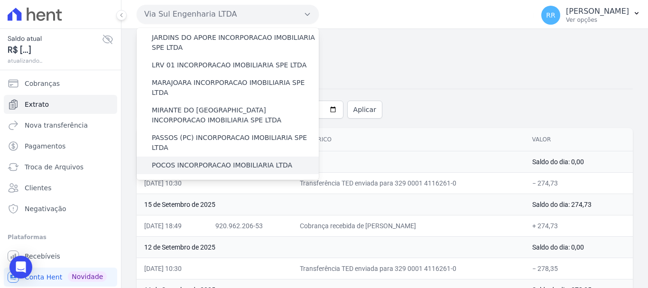
click at [204, 160] on label "POCOS INCORPORACAO IMOBILIARIA LTDA" at bounding box center [222, 165] width 140 height 10
click at [0, 0] on input "POCOS INCORPORACAO IMOBILIARIA LTDA" at bounding box center [0, 0] width 0 height 0
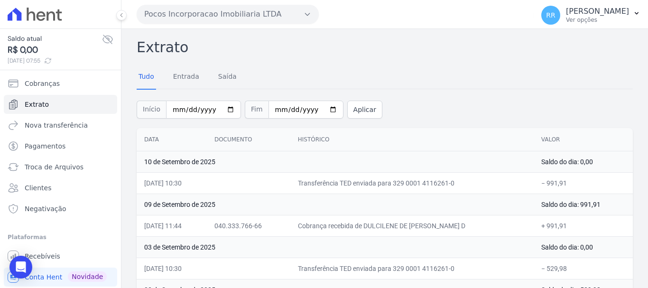
click at [203, 16] on button "Pocos Incorporacao Imobiliaria LTDA" at bounding box center [228, 14] width 182 height 19
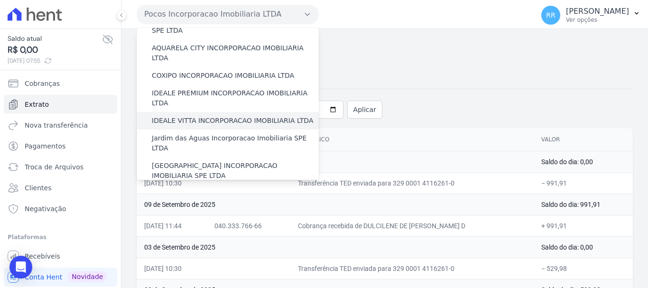
scroll to position [95, 0]
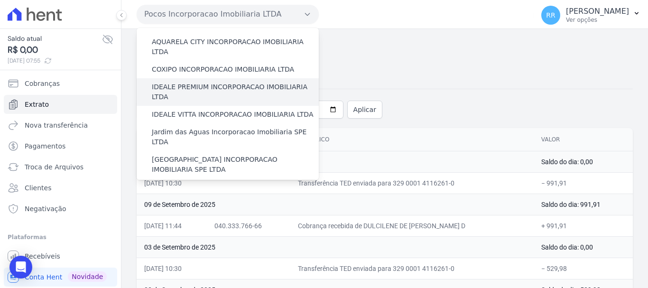
click at [204, 78] on div "IDEALE PREMIUM INCORPORACAO IMOBILIARIA LTDA" at bounding box center [228, 92] width 182 height 28
click at [204, 82] on label "IDEALE PREMIUM INCORPORACAO IMOBILIARIA LTDA" at bounding box center [235, 92] width 167 height 20
click at [0, 0] on input "IDEALE PREMIUM INCORPORACAO IMOBILIARIA LTDA" at bounding box center [0, 0] width 0 height 0
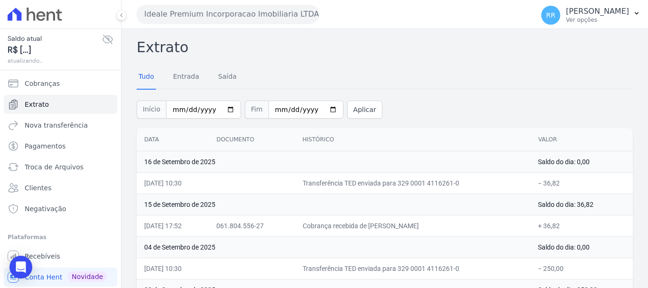
click at [248, 18] on button "Ideale Premium Incorporacao Imobiliaria LTDA" at bounding box center [228, 14] width 182 height 19
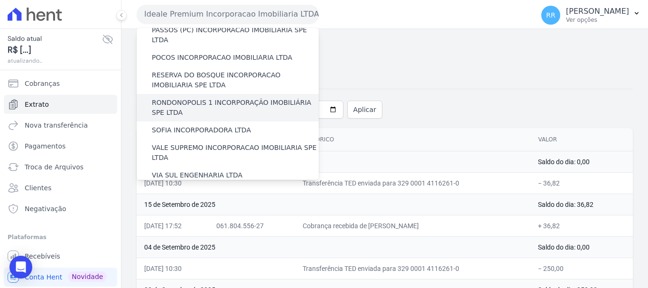
scroll to position [332, 0]
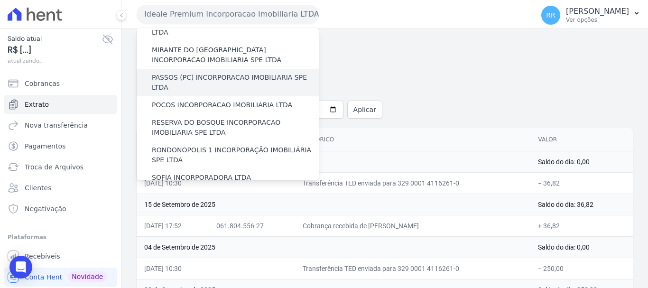
click at [217, 73] on label "PASSOS (PC) INCORPORACAO IMOBILIARIA SPE LTDA" at bounding box center [235, 83] width 167 height 20
click at [0, 0] on input "PASSOS (PC) INCORPORACAO IMOBILIARIA SPE LTDA" at bounding box center [0, 0] width 0 height 0
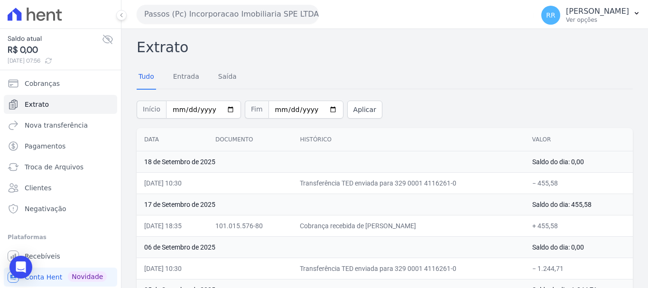
click at [234, 13] on button "Passos (Pc) Incorporacao Imobiliaria SPE LTDA" at bounding box center [228, 14] width 182 height 19
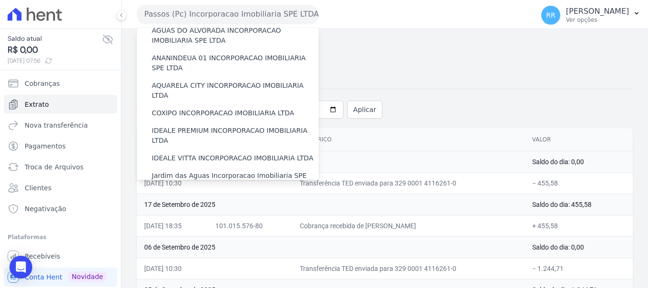
scroll to position [47, 0]
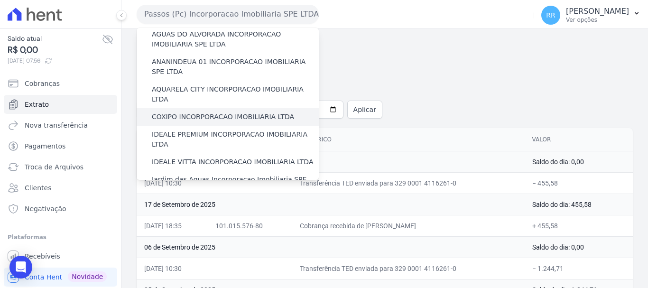
click at [214, 112] on label "COXIPO INCORPORACAO IMOBILIARIA LTDA" at bounding box center [223, 117] width 142 height 10
click at [0, 0] on input "COXIPO INCORPORACAO IMOBILIARIA LTDA" at bounding box center [0, 0] width 0 height 0
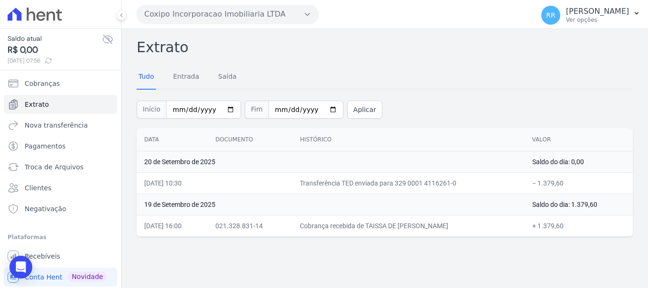
click at [207, 17] on button "Coxipo Incorporacao Imobiliaria LTDA" at bounding box center [228, 14] width 182 height 19
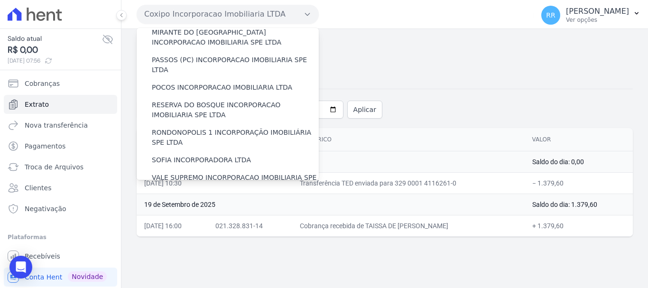
scroll to position [414, 0]
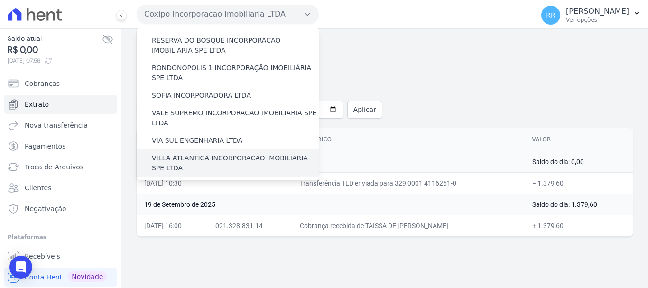
click at [206, 153] on label "VILLA ATLANTICA INCORPORACAO IMOBILIARIA SPE LTDA" at bounding box center [235, 163] width 167 height 20
click at [0, 0] on input "VILLA ATLANTICA INCORPORACAO IMOBILIARIA SPE LTDA" at bounding box center [0, 0] width 0 height 0
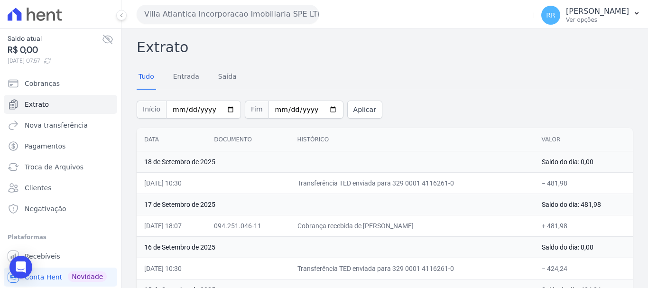
click at [203, 18] on button "Villa Atlantica Incorporacao Imobiliaria SPE LTDA" at bounding box center [228, 14] width 182 height 19
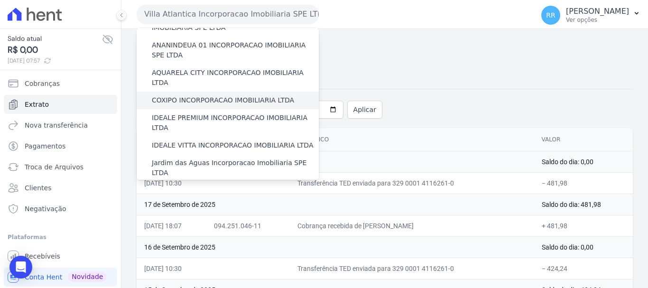
scroll to position [0, 0]
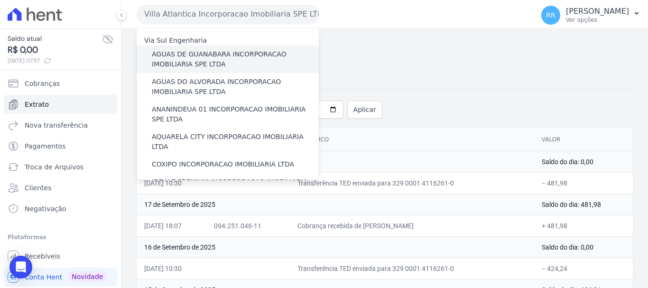
click at [193, 68] on label "AGUAS DE GUANABARA INCORPORACAO IMOBILIARIA SPE LTDA" at bounding box center [235, 59] width 167 height 20
click at [0, 0] on input "AGUAS DE GUANABARA INCORPORACAO IMOBILIARIA SPE LTDA" at bounding box center [0, 0] width 0 height 0
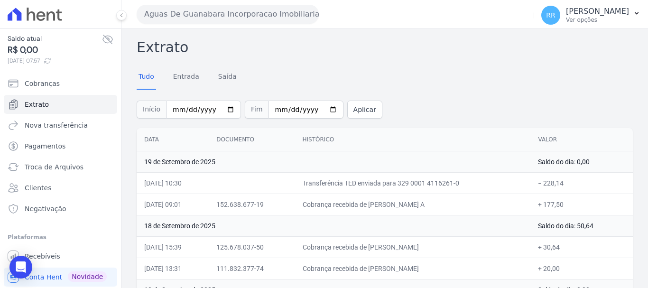
click at [176, 22] on button "Aguas De Guanabara Incorporacao Imobiliaria SPE LTDA" at bounding box center [228, 14] width 182 height 19
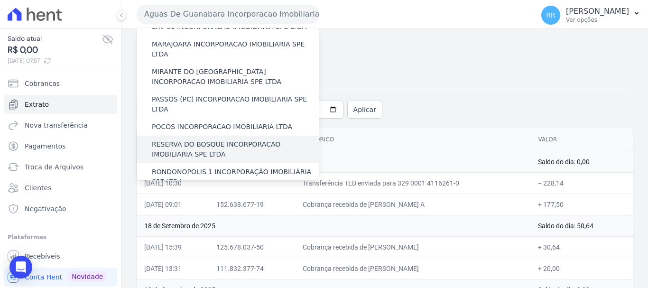
scroll to position [380, 0]
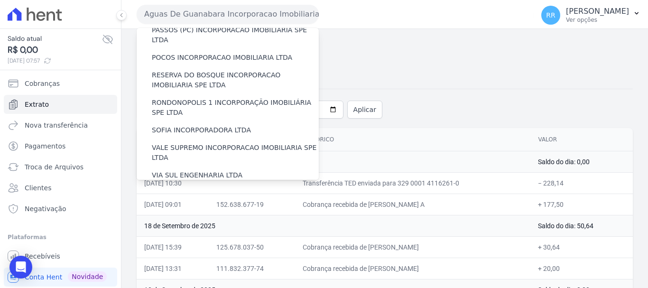
click at [198, 215] on label "[GEOGRAPHIC_DATA] INCORPORACAO IMOBILIARIA SPE LTDA" at bounding box center [235, 225] width 167 height 20
click at [0, 0] on input "[GEOGRAPHIC_DATA] INCORPORACAO IMOBILIARIA SPE LTDA" at bounding box center [0, 0] width 0 height 0
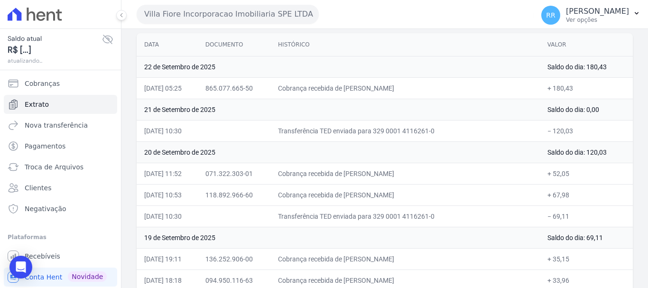
scroll to position [190, 0]
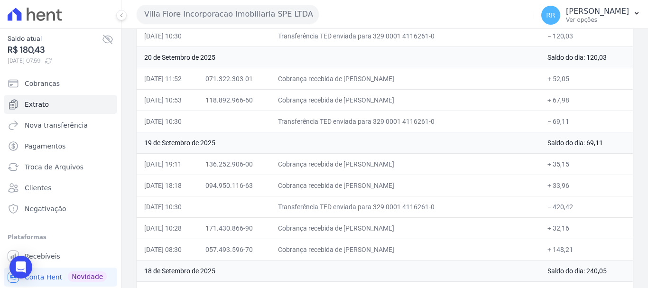
drag, startPoint x: 371, startPoint y: 229, endPoint x: 453, endPoint y: 247, distance: 84.0
click at [453, 247] on td "Cobrança recebida de [PERSON_NAME]" at bounding box center [404, 249] width 269 height 21
click at [270, 16] on button "Villa Fiore Incorporacao Imobiliaria SPE LTDA" at bounding box center [228, 14] width 182 height 19
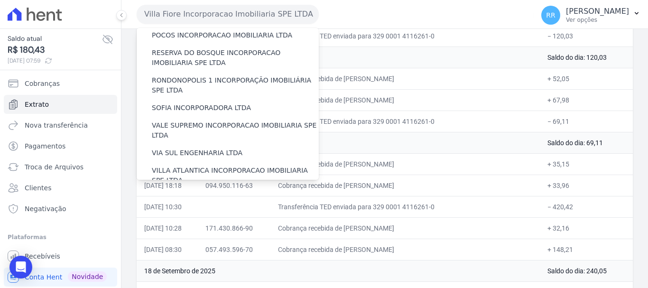
scroll to position [414, 0]
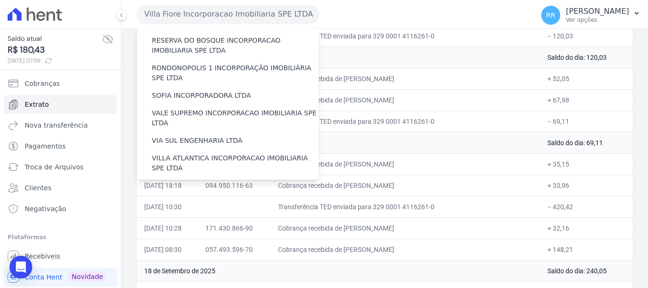
click at [196, 208] on label "VILLA TROPICAL INCORPORAÇÃO IMOBILIÁRIA SPE LTDA" at bounding box center [235, 218] width 167 height 20
click at [0, 0] on input "VILLA TROPICAL INCORPORAÇÃO IMOBILIÁRIA SPE LTDA" at bounding box center [0, 0] width 0 height 0
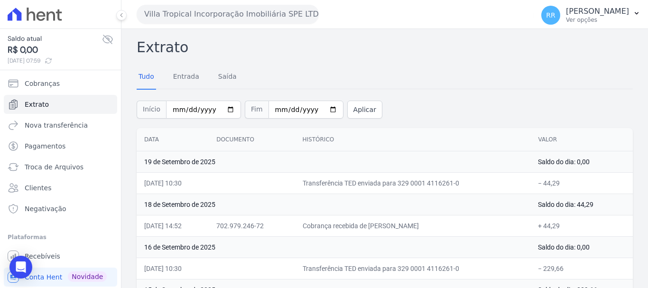
click at [280, 6] on button "Villa Tropical Incorporação Imobiliária SPE LTDA" at bounding box center [228, 14] width 182 height 19
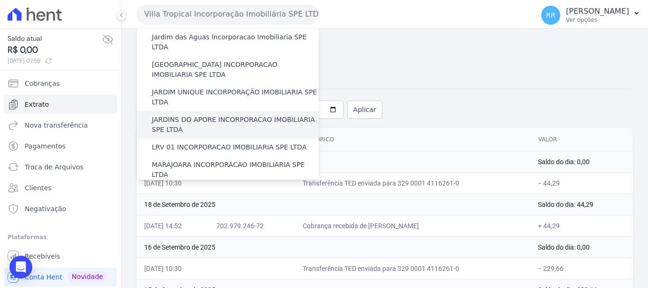
scroll to position [142, 0]
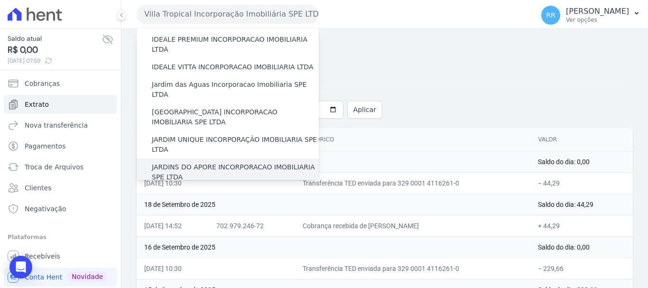
click at [205, 162] on label "JARDINS DO APORE INCORPORACAO IMOBILIARIA SPE LTDA" at bounding box center [235, 172] width 167 height 20
click at [0, 0] on input "JARDINS DO APORE INCORPORACAO IMOBILIARIA SPE LTDA" at bounding box center [0, 0] width 0 height 0
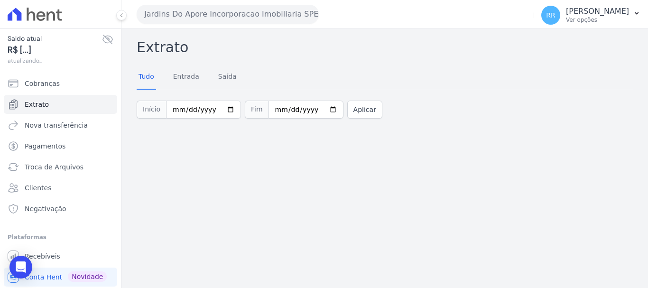
drag, startPoint x: 201, startPoint y: 16, endPoint x: 195, endPoint y: 20, distance: 7.5
click at [201, 16] on button "Jardins Do Apore Incorporacao Imobiliaria SPE LTDA" at bounding box center [228, 14] width 182 height 19
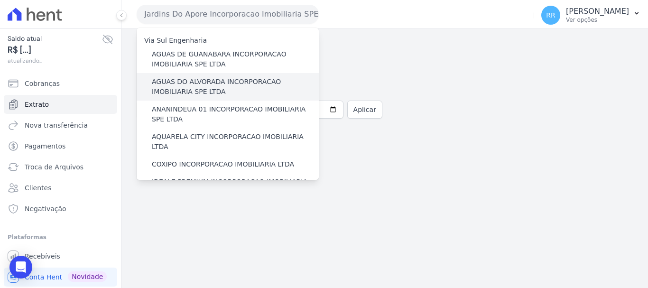
click at [160, 84] on label "AGUAS DO ALVORADA INCORPORACAO IMOBILIARIA SPE LTDA" at bounding box center [235, 87] width 167 height 20
click at [0, 0] on input "AGUAS DO ALVORADA INCORPORACAO IMOBILIARIA SPE LTDA" at bounding box center [0, 0] width 0 height 0
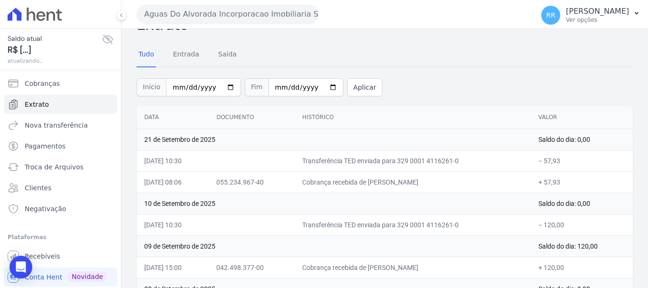
scroll to position [0, 0]
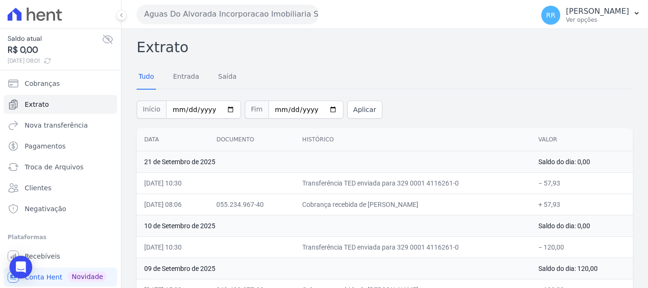
click at [290, 21] on button "Aguas Do Alvorada Incorporacao Imobiliaria SPE LTDA" at bounding box center [228, 14] width 182 height 19
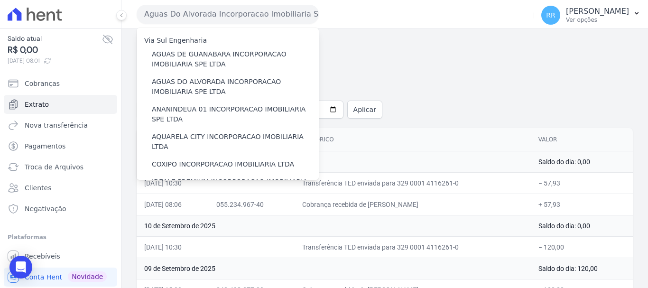
click at [285, 14] on button "Aguas Do Alvorada Incorporacao Imobiliaria SPE LTDA" at bounding box center [228, 14] width 182 height 19
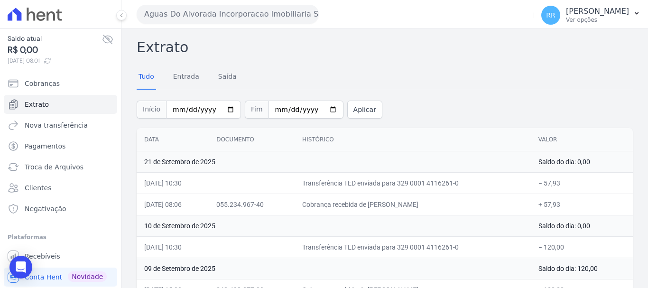
click at [284, 16] on button "Aguas Do Alvorada Incorporacao Imobiliaria SPE LTDA" at bounding box center [228, 14] width 182 height 19
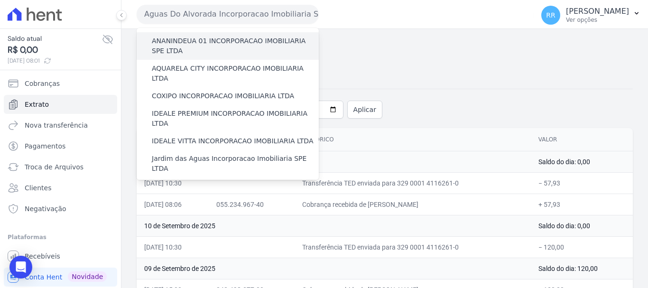
scroll to position [142, 0]
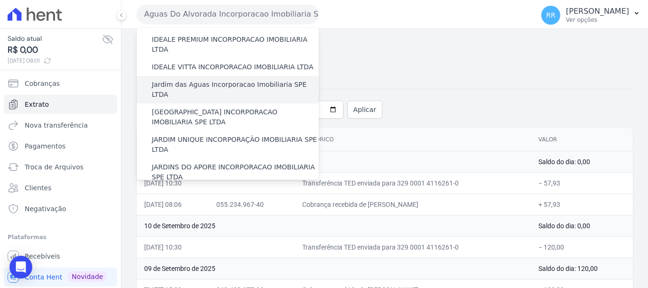
click at [236, 80] on label "Jardim das Aguas Incorporacao Imobiliaria SPE LTDA" at bounding box center [235, 90] width 167 height 20
click at [0, 0] on input "Jardim das Aguas Incorporacao Imobiliaria SPE LTDA" at bounding box center [0, 0] width 0 height 0
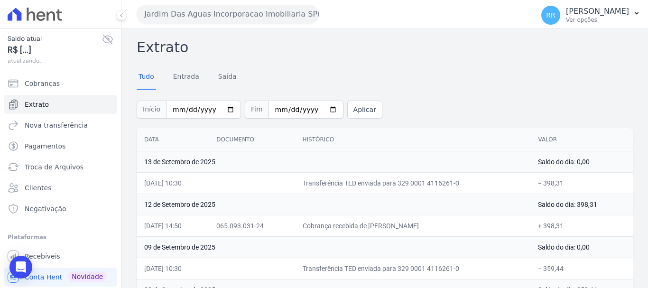
click at [247, 13] on button "Jardim Das Aguas Incorporacao Imobiliaria SPE LTDA" at bounding box center [228, 14] width 182 height 19
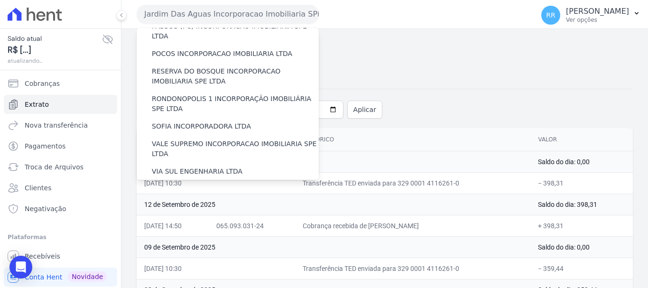
scroll to position [367, 0]
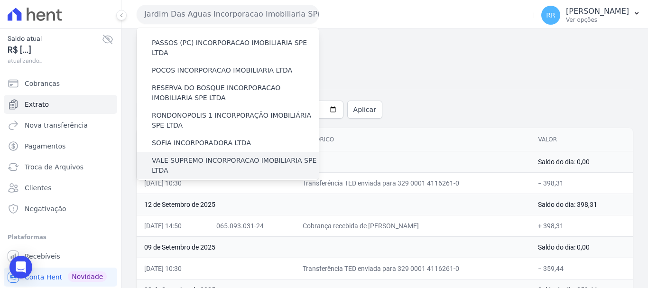
click at [207, 156] on label "VALE SUPREMO INCORPORACAO IMOBILIARIA SPE LTDA" at bounding box center [235, 166] width 167 height 20
click at [0, 0] on input "VALE SUPREMO INCORPORACAO IMOBILIARIA SPE LTDA" at bounding box center [0, 0] width 0 height 0
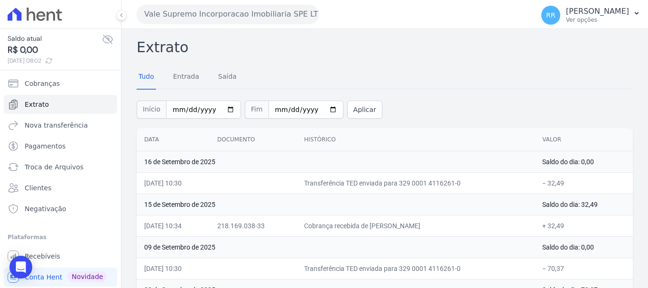
click at [211, 26] on div "Vale Supremo Incorporacao Imobiliaria SPE LTDA Via Sul Engenharia AGUAS DE [GEO…" at bounding box center [333, 14] width 393 height 29
click at [235, 17] on button "Vale Supremo Incorporacao Imobiliaria SPE LTDA" at bounding box center [228, 14] width 182 height 19
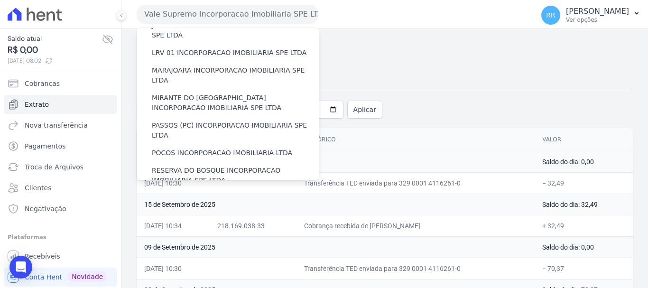
scroll to position [285, 0]
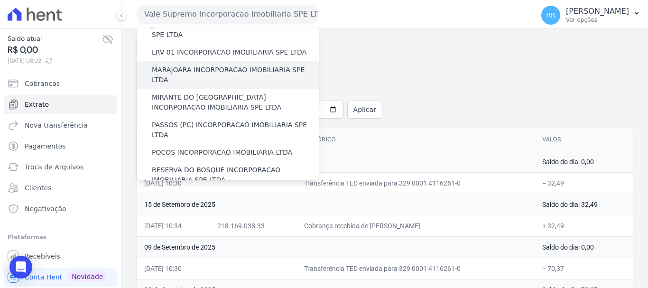
click at [238, 65] on label "MARAJOARA INCORPORACAO IMOBILIARIA SPE LTDA" at bounding box center [235, 75] width 167 height 20
click at [0, 0] on input "MARAJOARA INCORPORACAO IMOBILIARIA SPE LTDA" at bounding box center [0, 0] width 0 height 0
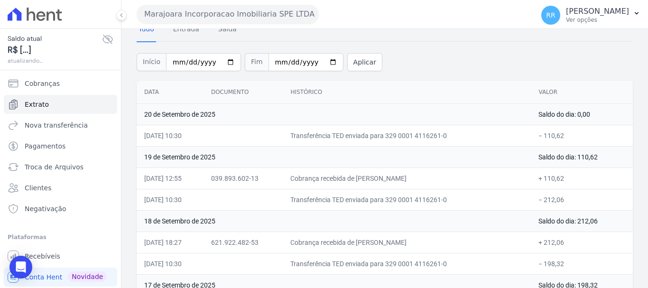
scroll to position [95, 0]
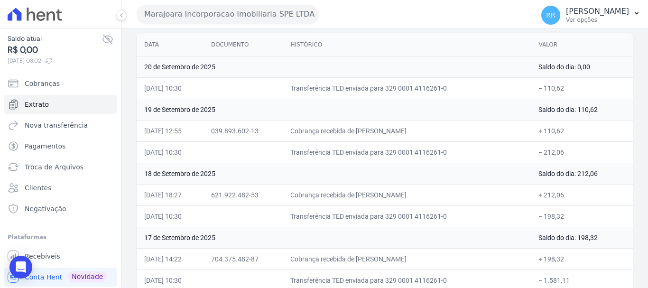
click at [194, 21] on button "Marajoara Incorporacao Imobiliaria SPE LTDA" at bounding box center [228, 14] width 182 height 19
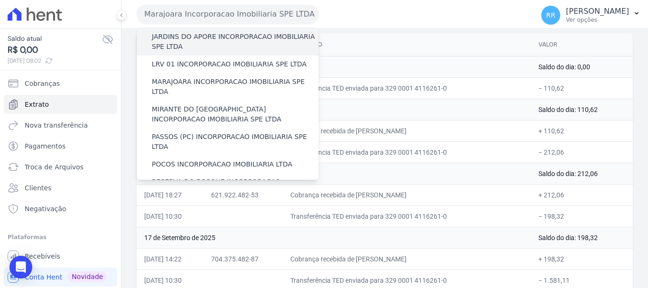
scroll to position [285, 0]
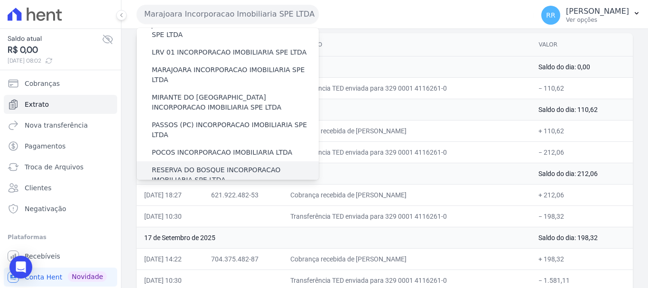
click at [205, 165] on label "RESERVA DO BOSQUE INCORPORACAO IMOBILIARIA SPE LTDA" at bounding box center [235, 175] width 167 height 20
click at [0, 0] on input "RESERVA DO BOSQUE INCORPORACAO IMOBILIARIA SPE LTDA" at bounding box center [0, 0] width 0 height 0
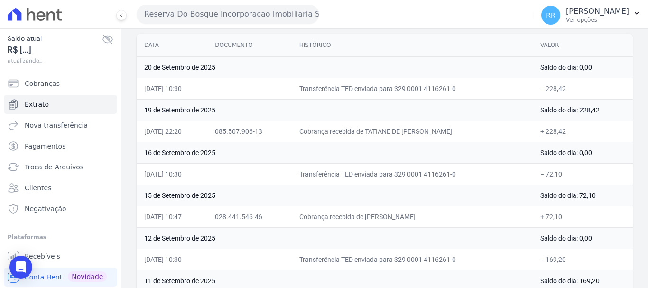
scroll to position [95, 0]
drag, startPoint x: 204, startPoint y: 8, endPoint x: 217, endPoint y: 13, distance: 14.0
click at [214, 12] on button "Reserva Do Bosque Incorporacao Imobiliaria SPE LTDA" at bounding box center [228, 14] width 182 height 19
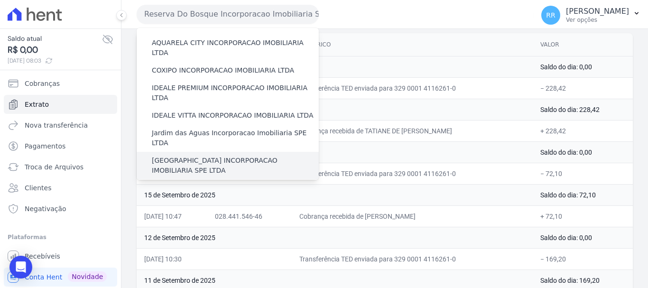
scroll to position [190, 0]
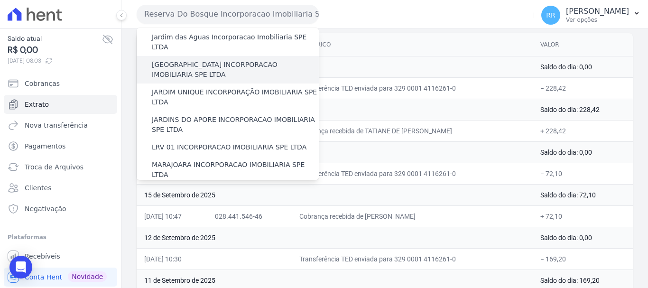
click at [217, 60] on label "[GEOGRAPHIC_DATA] INCORPORACAO IMOBILIARIA SPE LTDA" at bounding box center [235, 70] width 167 height 20
click at [0, 0] on input "[GEOGRAPHIC_DATA] INCORPORACAO IMOBILIARIA SPE LTDA" at bounding box center [0, 0] width 0 height 0
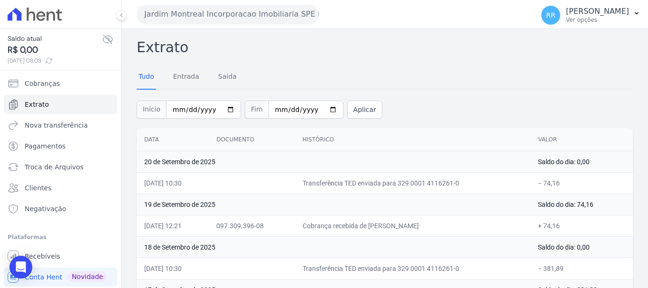
click at [258, 14] on button "Jardim Montreal Incorporacao Imobiliaria SPE LTDA" at bounding box center [228, 14] width 182 height 19
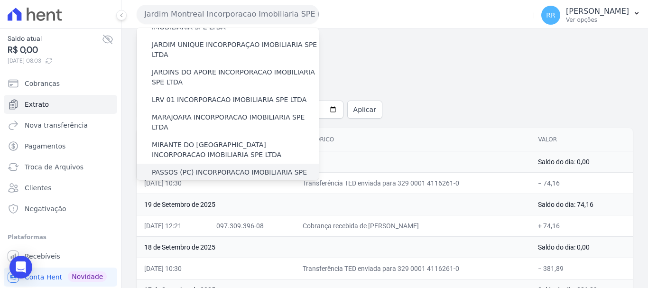
scroll to position [285, 0]
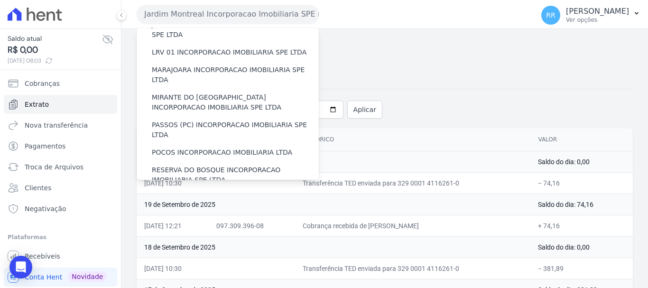
click at [196, 193] on label "RONDONOPOLIS 1 INCORPORAÇÃO IMOBILIÁRIA SPE LTDA" at bounding box center [235, 203] width 167 height 20
click at [0, 0] on input "RONDONOPOLIS 1 INCORPORAÇÃO IMOBILIÁRIA SPE LTDA" at bounding box center [0, 0] width 0 height 0
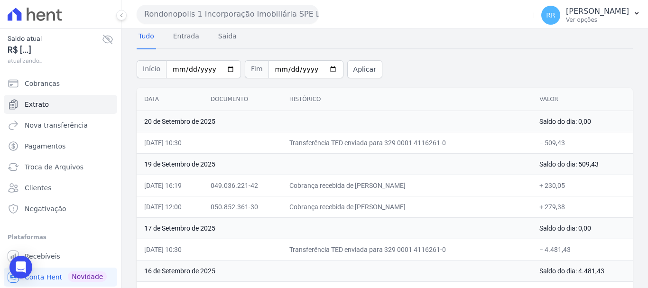
scroll to position [95, 0]
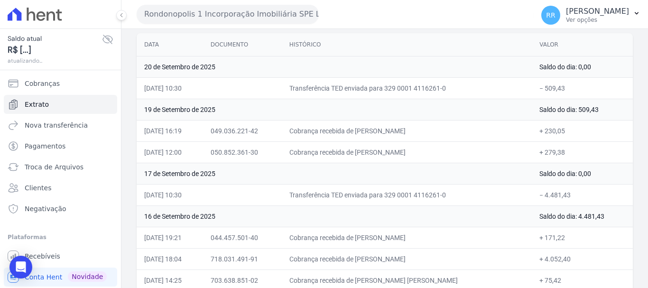
click at [103, 38] on icon at bounding box center [107, 39] width 9 height 9
click at [0, 0] on icon at bounding box center [0, 0] width 0 height 0
click at [103, 38] on icon at bounding box center [107, 39] width 9 height 9
click at [268, 20] on button "Rondonopolis 1 Incorporação Imobiliária SPE LTDA" at bounding box center [228, 14] width 182 height 19
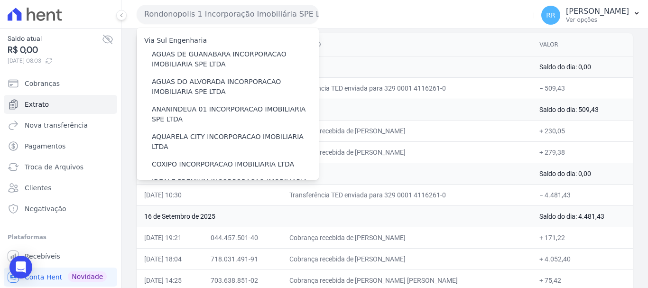
click at [240, 10] on button "Rondonopolis 1 Incorporação Imobiliária SPE LTDA" at bounding box center [228, 14] width 182 height 19
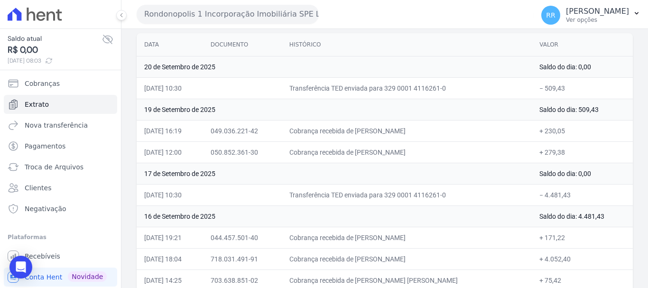
click at [246, 18] on button "Rondonopolis 1 Incorporação Imobiliária SPE LTDA" at bounding box center [228, 14] width 182 height 19
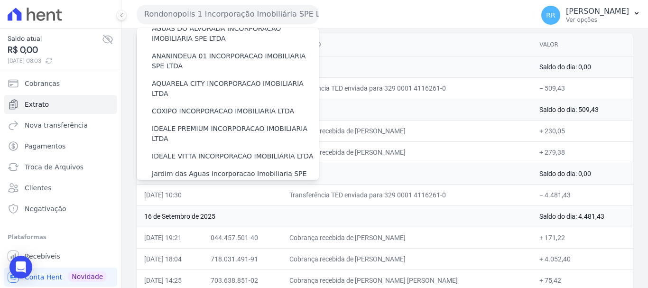
scroll to position [142, 0]
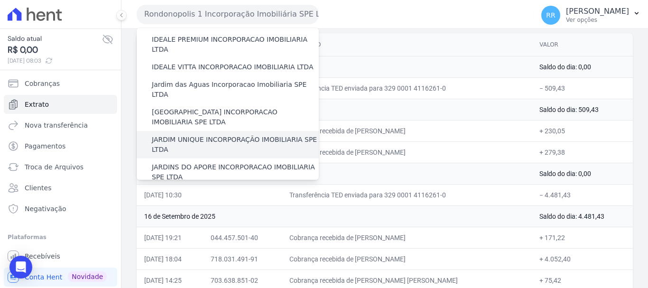
click at [207, 135] on label "JARDIM UNIQUE INCORPORAÇÃO IMOBILIARIA SPE LTDA" at bounding box center [235, 145] width 167 height 20
click at [0, 0] on input "JARDIM UNIQUE INCORPORAÇÃO IMOBILIARIA SPE LTDA" at bounding box center [0, 0] width 0 height 0
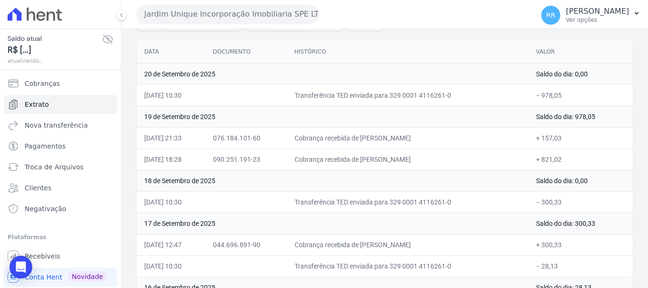
scroll to position [95, 0]
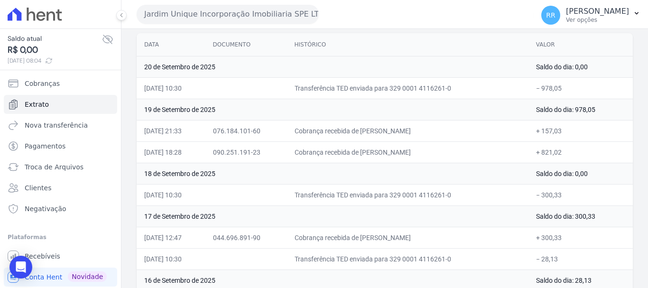
click at [249, 0] on div "Jardim Unique Incorporação Imobiliaria SPE LTDA Via Sul Engenharia AGUAS DE [GE…" at bounding box center [333, 14] width 393 height 29
click at [249, 13] on button "Jardim Unique Incorporação Imobiliaria SPE LTDA" at bounding box center [228, 14] width 182 height 19
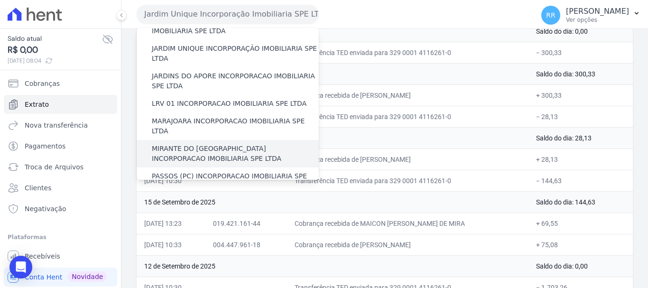
scroll to position [237, 0]
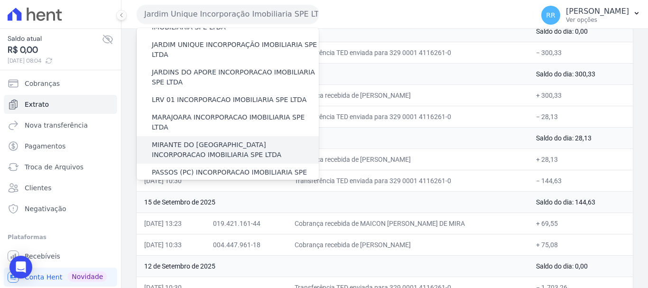
click at [212, 140] on label "MIRANTE DO [GEOGRAPHIC_DATA] INCORPORACAO IMOBILIARIA SPE LTDA" at bounding box center [235, 150] width 167 height 20
click at [0, 0] on input "MIRANTE DO [GEOGRAPHIC_DATA] INCORPORACAO IMOBILIARIA SPE LTDA" at bounding box center [0, 0] width 0 height 0
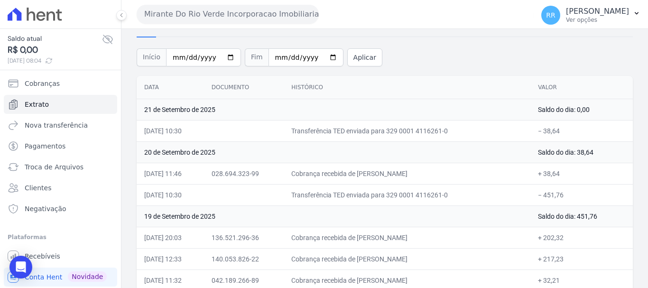
scroll to position [142, 0]
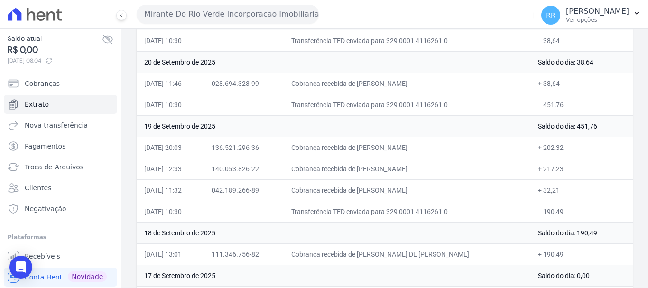
click at [214, 10] on button "Mirante Do Rio Verde Incorporacao Imobiliaria SPE LTDA" at bounding box center [228, 14] width 182 height 19
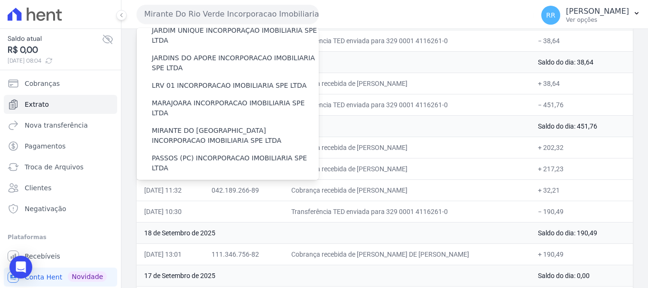
scroll to position [237, 0]
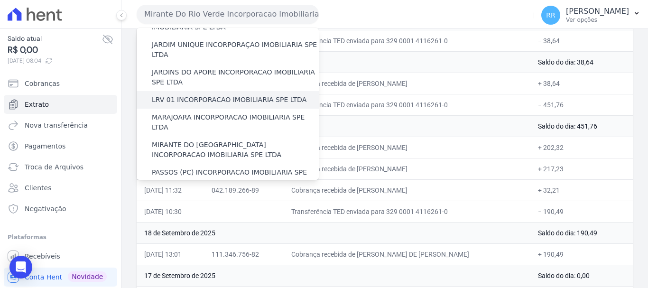
click at [191, 95] on label "LRV 01 INCORPORACAO IMOBILIARIA SPE LTDA" at bounding box center [229, 100] width 155 height 10
click at [0, 0] on input "LRV 01 INCORPORACAO IMOBILIARIA SPE LTDA" at bounding box center [0, 0] width 0 height 0
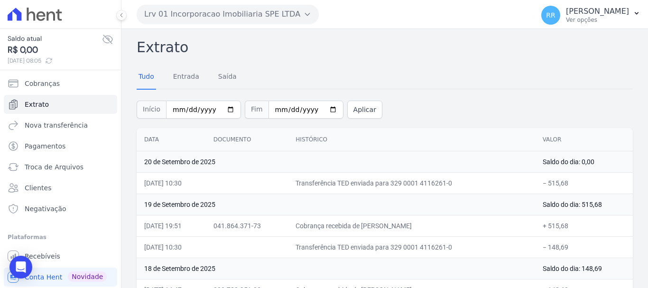
drag, startPoint x: 289, startPoint y: 22, endPoint x: 285, endPoint y: 2, distance: 19.9
click at [289, 22] on button "Lrv 01 Incorporacao Imobiliaria SPE LTDA" at bounding box center [228, 14] width 182 height 19
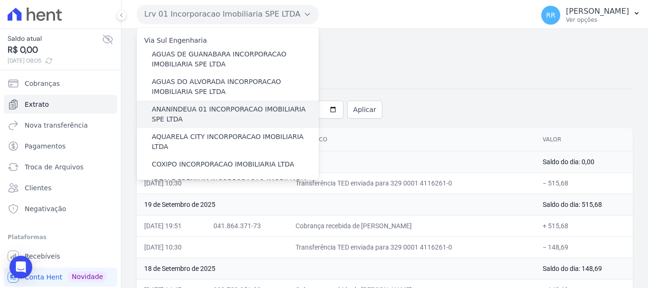
click at [213, 114] on label "ANANINDEUA 01 INCORPORACAO IMOBILIARIA SPE LTDA" at bounding box center [235, 114] width 167 height 20
click at [0, 0] on input "ANANINDEUA 01 INCORPORACAO IMOBILIARIA SPE LTDA" at bounding box center [0, 0] width 0 height 0
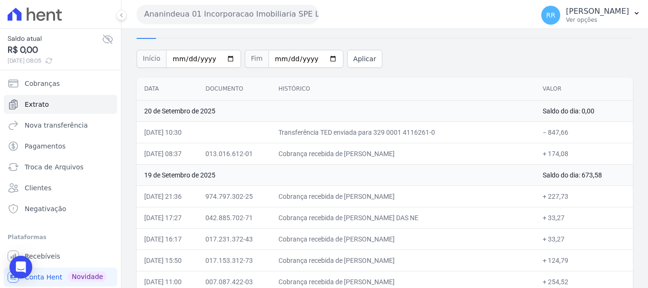
scroll to position [95, 0]
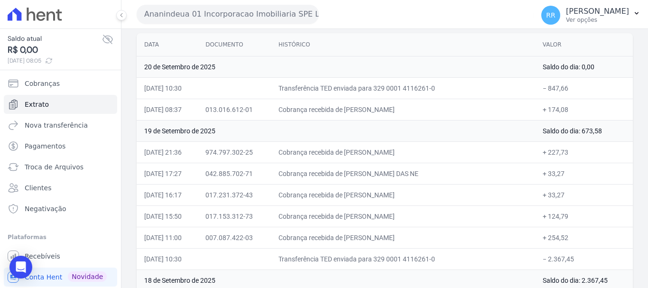
click at [297, 9] on button "Ananindeua 01 Incorporacao Imobiliaria SPE LTDA" at bounding box center [228, 14] width 182 height 19
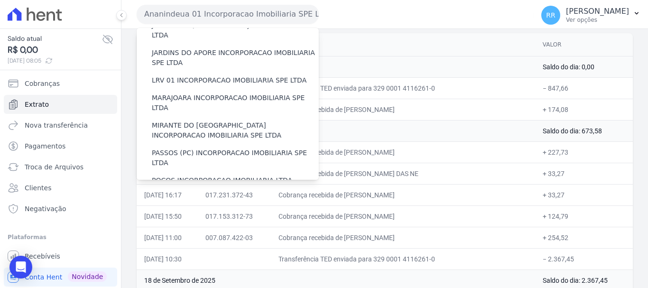
scroll to position [414, 0]
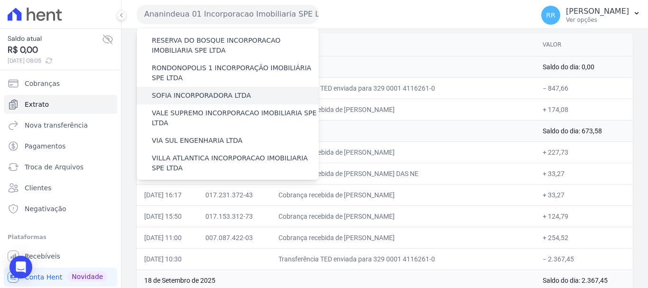
click at [211, 91] on label "SOFIA INCORPORADORA LTDA" at bounding box center [201, 96] width 99 height 10
click at [0, 0] on input "SOFIA INCORPORADORA LTDA" at bounding box center [0, 0] width 0 height 0
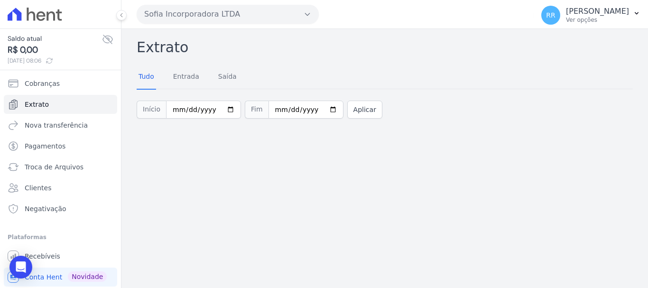
click at [241, 16] on button "Sofia Incorporadora LTDA" at bounding box center [228, 14] width 182 height 19
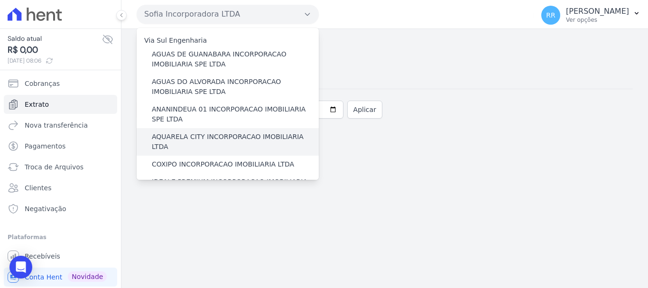
click at [214, 139] on label "AQUARELA CITY INCORPORACAO IMOBILIARIA LTDA" at bounding box center [235, 142] width 167 height 20
click at [0, 0] on input "AQUARELA CITY INCORPORACAO IMOBILIARIA LTDA" at bounding box center [0, 0] width 0 height 0
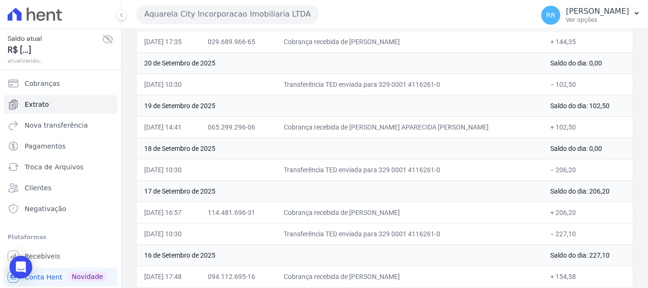
scroll to position [142, 0]
click at [239, 19] on button "Aquarela City Incorporacao Imobiliaria LTDA" at bounding box center [228, 14] width 182 height 19
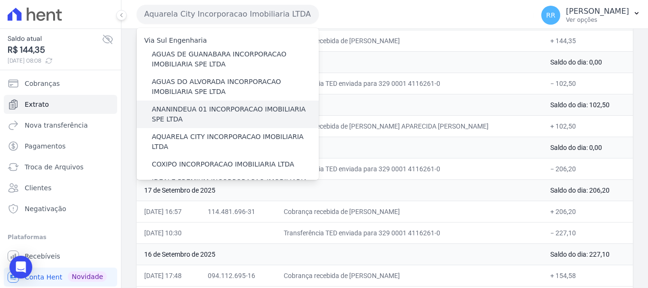
click at [230, 113] on label "ANANINDEUA 01 INCORPORACAO IMOBILIARIA SPE LTDA" at bounding box center [235, 114] width 167 height 20
click at [0, 0] on input "ANANINDEUA 01 INCORPORACAO IMOBILIARIA SPE LTDA" at bounding box center [0, 0] width 0 height 0
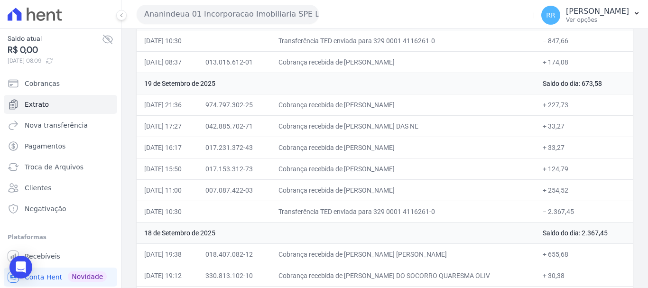
drag, startPoint x: 364, startPoint y: 190, endPoint x: 522, endPoint y: 186, distance: 158.0
click at [522, 186] on td "Cobrança recebida de [PERSON_NAME]" at bounding box center [403, 189] width 264 height 21
click at [61, 164] on span "Troca de Arquivos" at bounding box center [54, 166] width 59 height 9
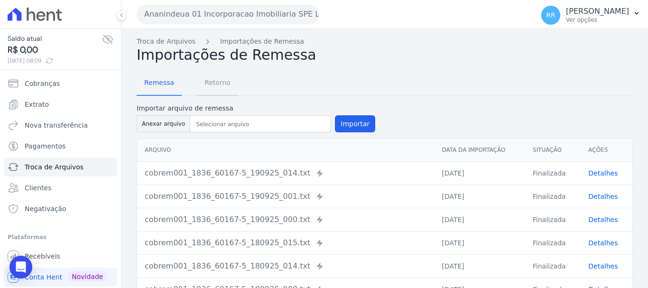
click at [215, 83] on span "Retorno" at bounding box center [217, 82] width 37 height 19
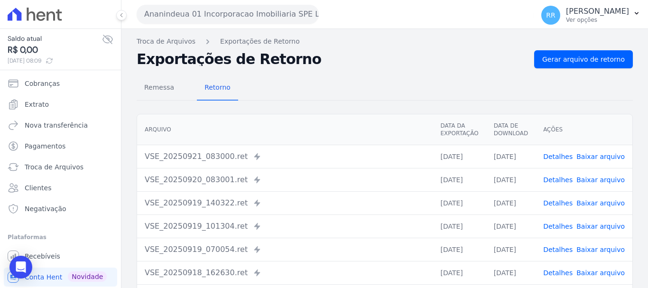
scroll to position [47, 0]
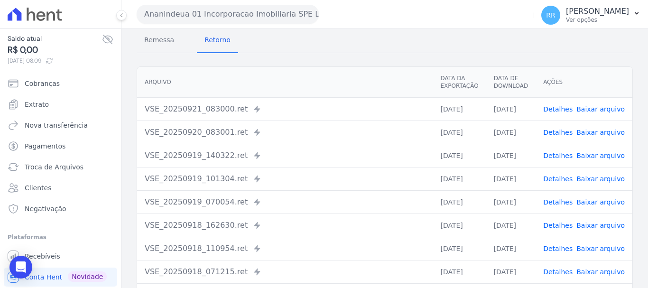
click at [561, 158] on link "Detalhes" at bounding box center [557, 156] width 29 height 8
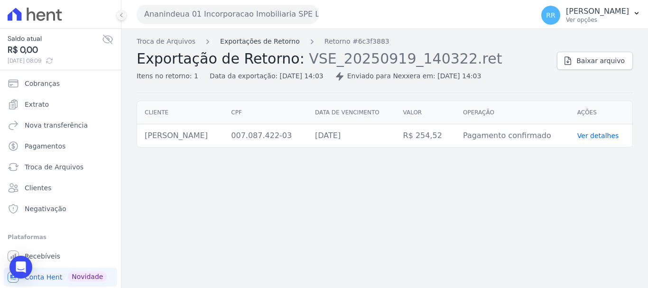
click at [267, 43] on link "Exportações de Retorno" at bounding box center [260, 42] width 80 height 10
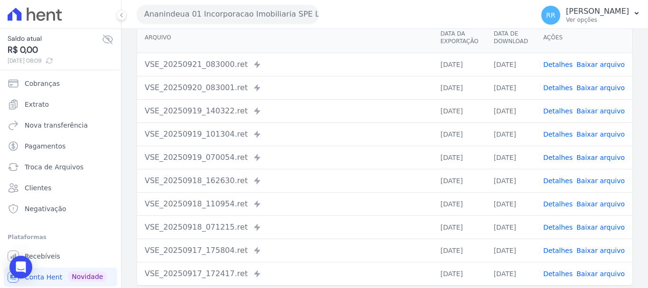
scroll to position [95, 0]
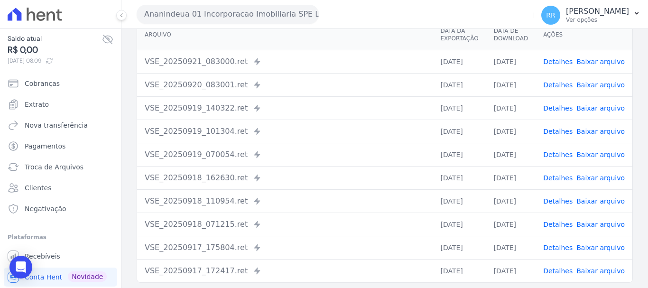
click at [567, 131] on link "Detalhes" at bounding box center [557, 132] width 29 height 8
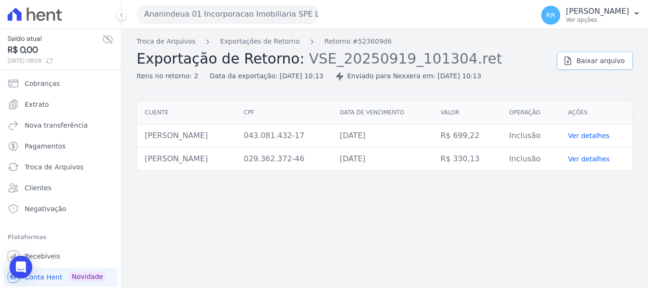
click at [584, 65] on span "Baixar arquivo" at bounding box center [600, 60] width 48 height 9
click at [253, 45] on link "Exportações de Retorno" at bounding box center [260, 42] width 80 height 10
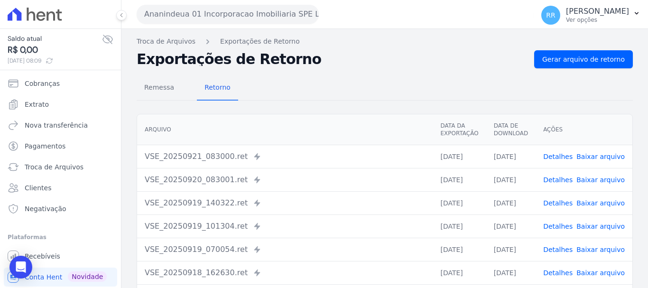
drag, startPoint x: 357, startPoint y: 136, endPoint x: 380, endPoint y: 135, distance: 22.8
click at [357, 136] on th "Arquivo" at bounding box center [285, 129] width 296 height 31
click at [568, 199] on link "Detalhes" at bounding box center [557, 203] width 29 height 8
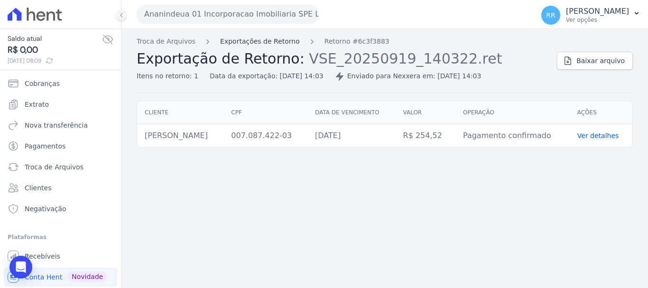
click at [253, 42] on link "Exportações de Retorno" at bounding box center [260, 42] width 80 height 10
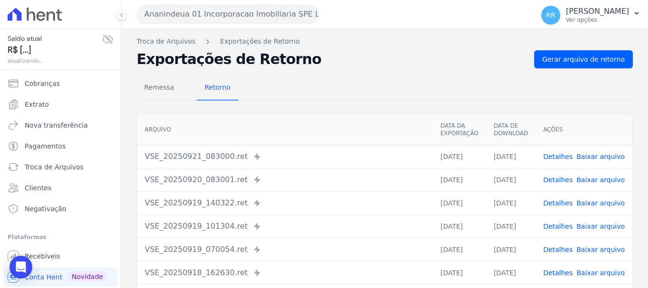
click at [557, 182] on link "Detalhes" at bounding box center [557, 180] width 29 height 8
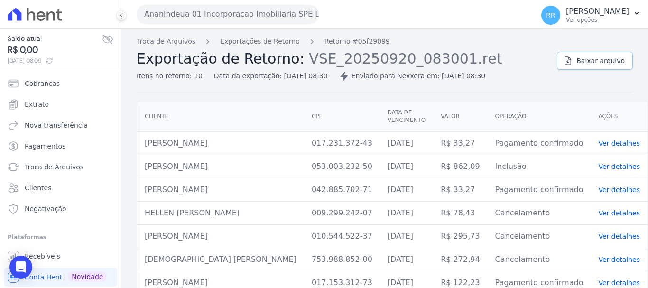
click at [572, 62] on link "Baixar arquivo" at bounding box center [595, 61] width 76 height 18
click at [225, 37] on link "Exportações de Retorno" at bounding box center [260, 42] width 80 height 10
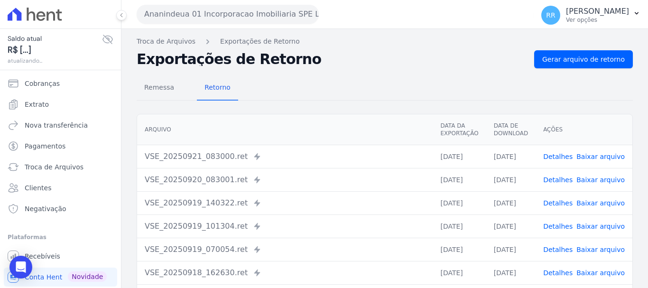
click at [562, 157] on link "Detalhes" at bounding box center [557, 157] width 29 height 8
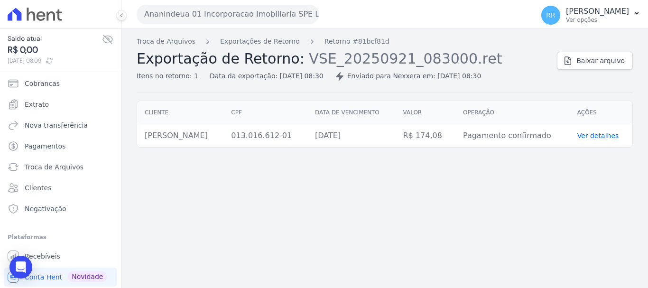
click at [417, 235] on div "Troca de Arquivos Exportações de Retorno Retorno #81bcf81d Exportação de Retorn…" at bounding box center [384, 158] width 527 height 259
